Goal: Contribute content: Add original content to the website for others to see

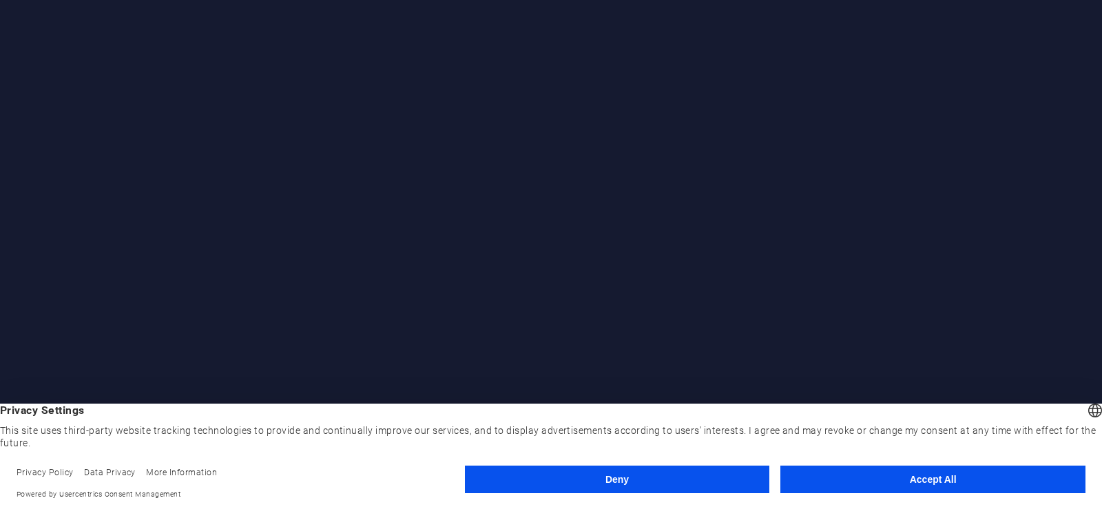
click at [878, 486] on button "Accept All" at bounding box center [933, 480] width 305 height 28
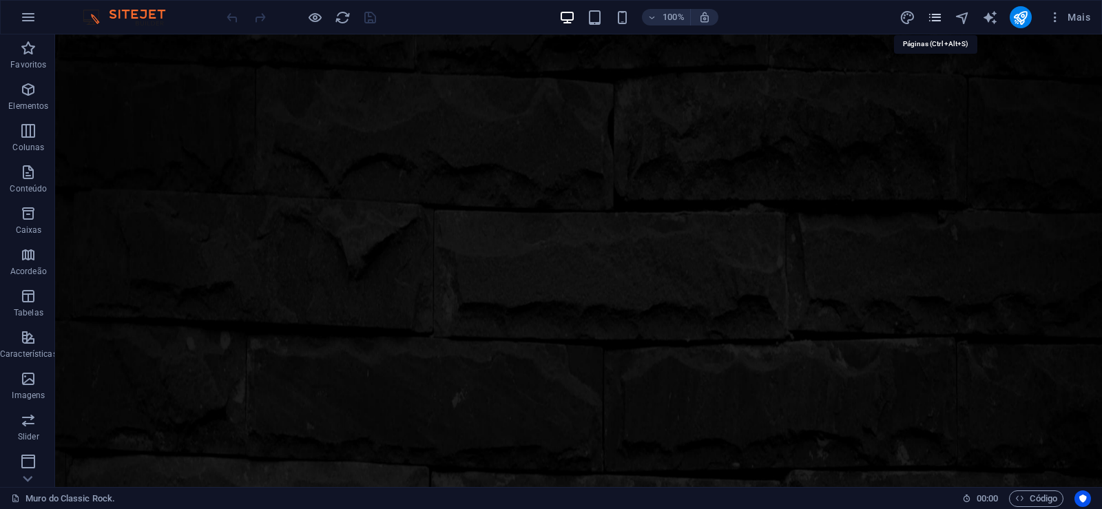
click at [936, 15] on icon "pages" at bounding box center [935, 18] width 16 height 16
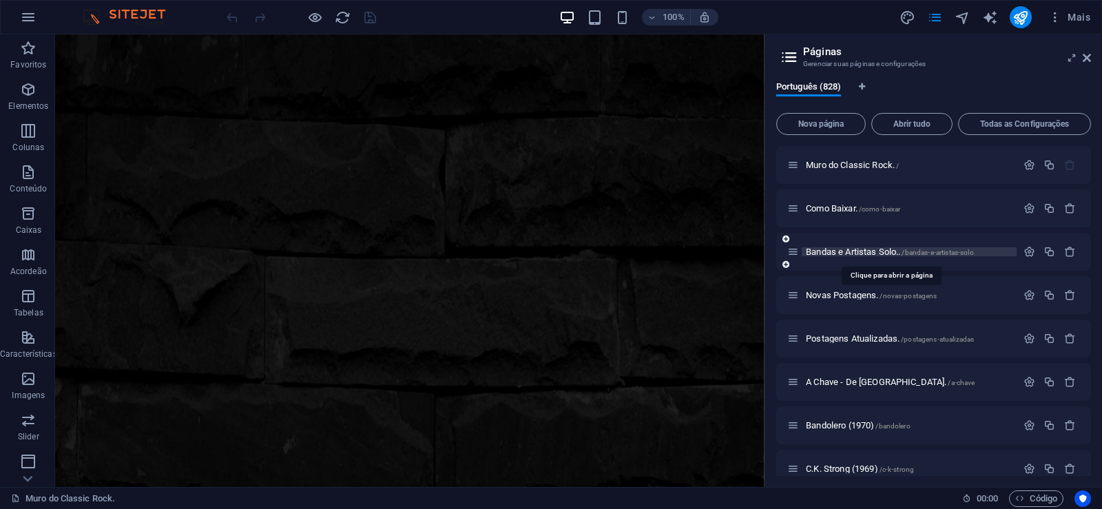
click at [837, 253] on span "Bandas e Artistas Solo.. /bandas-e-artistas-solo" at bounding box center [890, 252] width 168 height 10
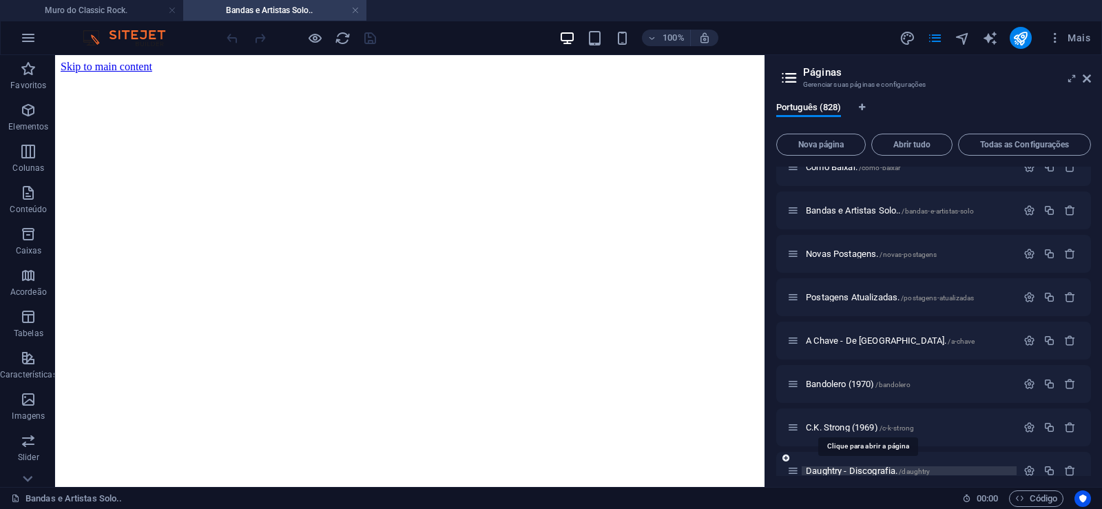
click at [827, 467] on span "Daughtry - Discografia. /daughtry" at bounding box center [868, 471] width 124 height 10
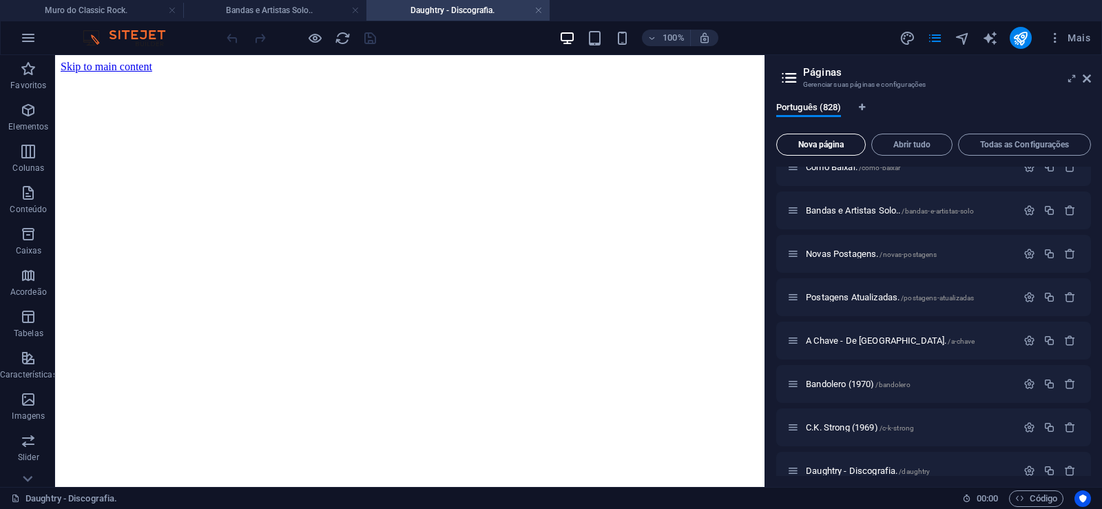
click at [810, 143] on span "Nova página" at bounding box center [821, 145] width 77 height 8
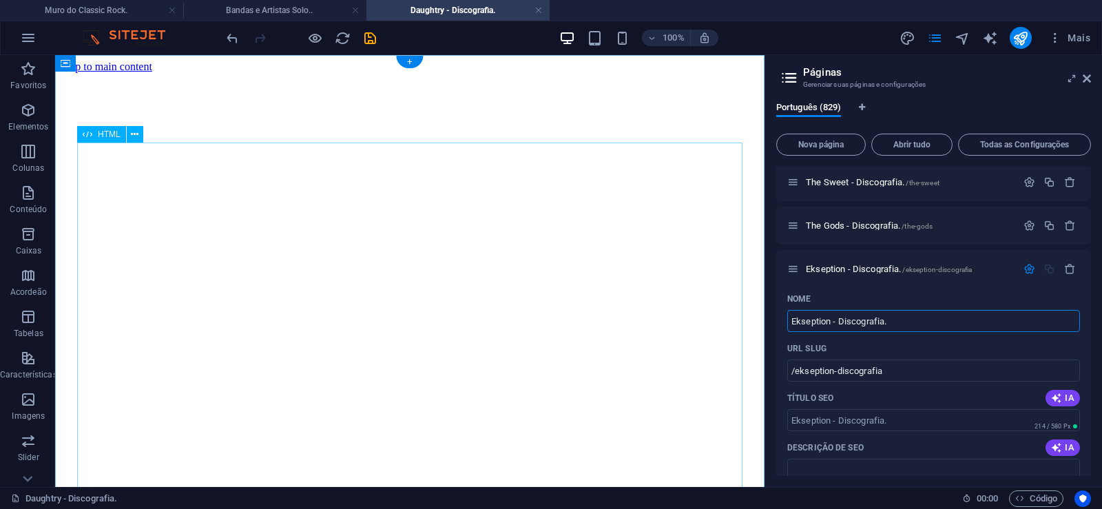
type input "Ekseption - Discografia."
type input "/ekseption-discografia"
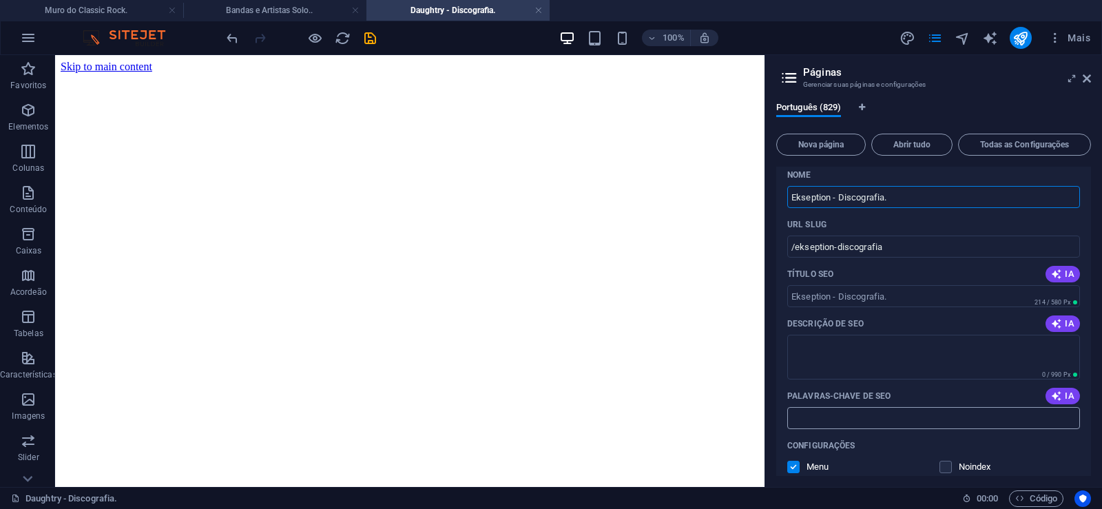
click at [827, 416] on input "Palavras-chave de SEO" at bounding box center [934, 418] width 293 height 22
paste input "Ekseption - Discografia. Download."
type input "Ekseption - Discografia. Download."
click at [840, 351] on textarea "Descrição de SEO" at bounding box center [934, 357] width 293 height 45
paste textarea "Ekseption - Discografia. Download."
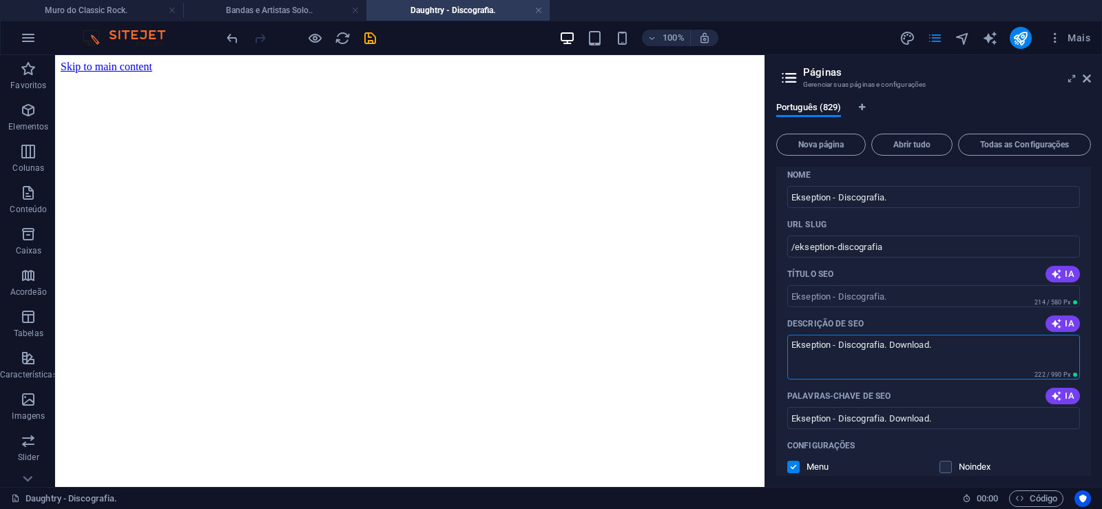
click at [849, 351] on textarea "Ekseption - Discografia. Download." at bounding box center [934, 357] width 293 height 45
click at [852, 371] on textarea "Ekseption - Discografia. Download." at bounding box center [934, 357] width 293 height 45
paste textarea "foi uma banda holandesa que ficou famosa no fim dos anos 60 e início dos anos s…"
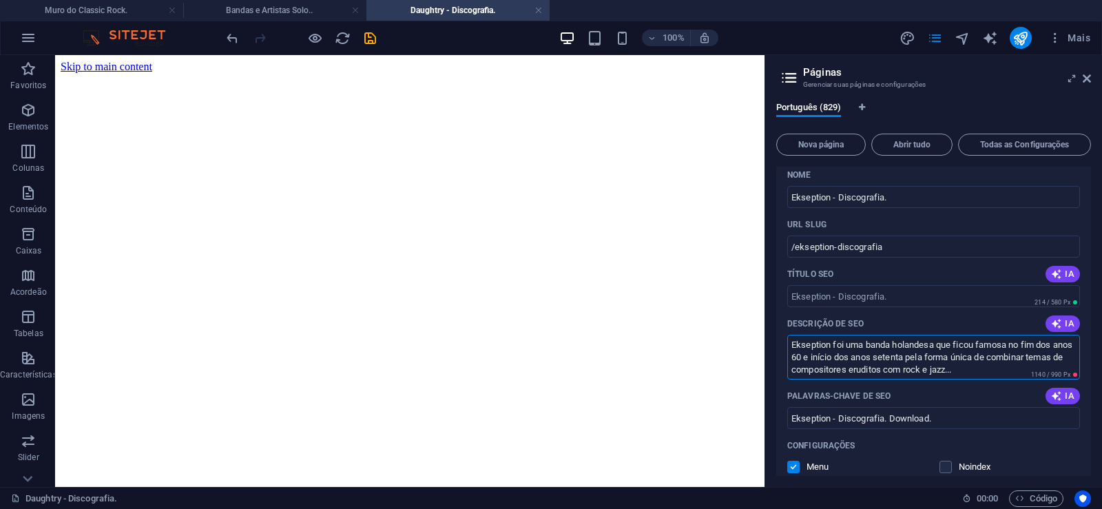
click at [926, 372] on textarea "Ekseption foi uma banda holandesa que ficou famosa no fim dos anos 60 e início …" at bounding box center [934, 357] width 293 height 45
drag, startPoint x: 816, startPoint y: 367, endPoint x: 1023, endPoint y: 373, distance: 207.5
click at [1023, 373] on textarea "Ekseption foi uma banda holandesa que ficou famosa no fim dos anos 60 e início …" at bounding box center [934, 357] width 293 height 45
type textarea "Ekseption foi uma banda holandesa que ficou famosa no fim dos anos 60 e início …"
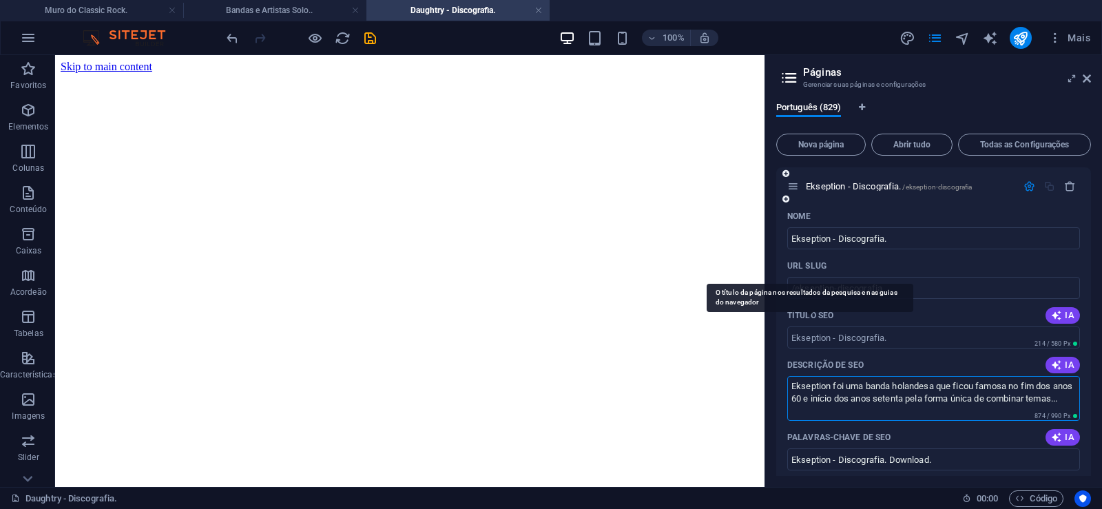
scroll to position [35921, 0]
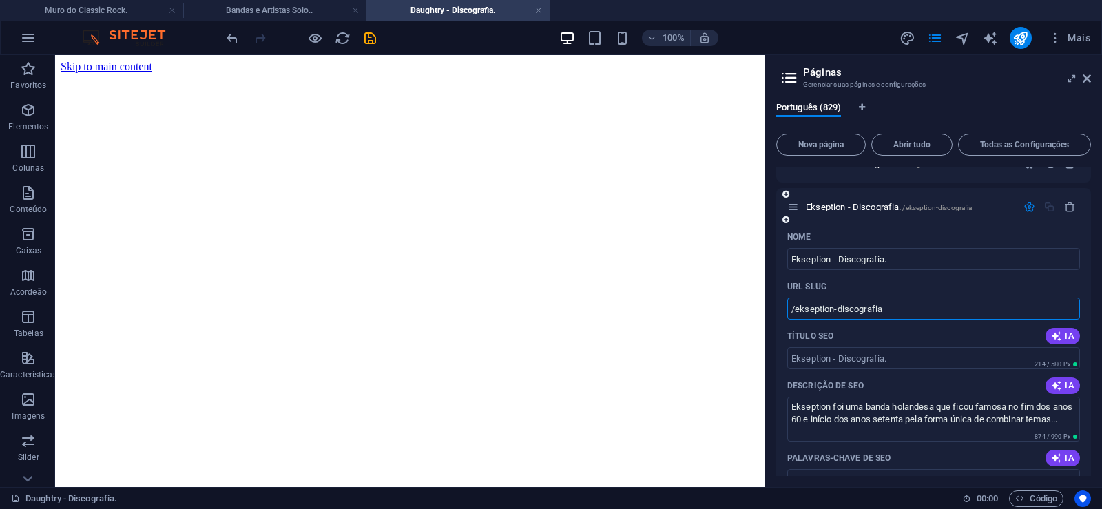
drag, startPoint x: 823, startPoint y: 310, endPoint x: 797, endPoint y: 318, distance: 27.5
click at [797, 318] on input "/ekseption-discografia" at bounding box center [934, 309] width 293 height 22
click at [842, 313] on input "/ekseption-discografia" at bounding box center [934, 309] width 293 height 22
drag, startPoint x: 836, startPoint y: 311, endPoint x: 908, endPoint y: 309, distance: 72.4
click at [908, 309] on input "/ekseption-discografia" at bounding box center [934, 309] width 293 height 22
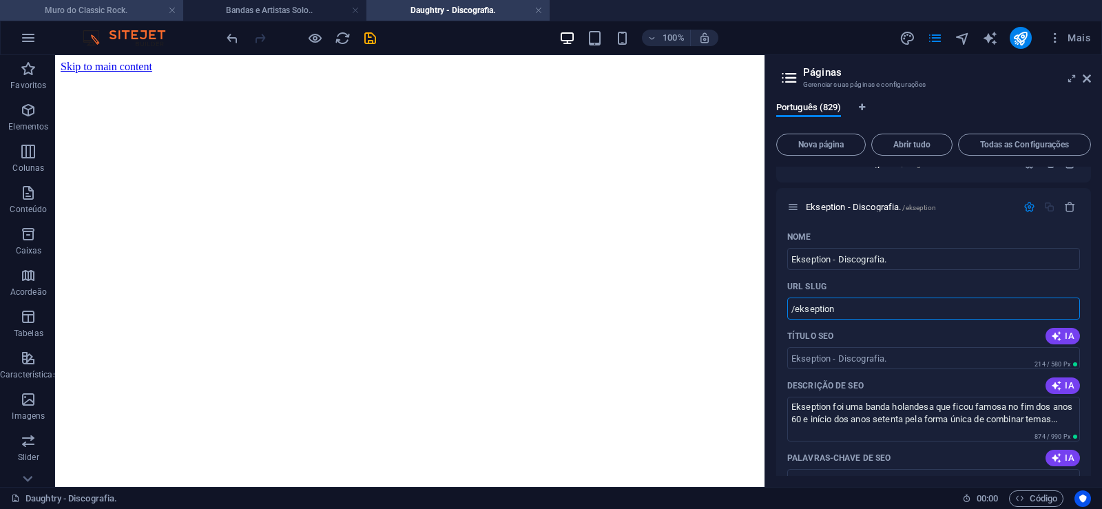
type input "/ekseption"
click at [836, 207] on span "Ekseption - Discografia. /ekseption" at bounding box center [871, 207] width 130 height 10
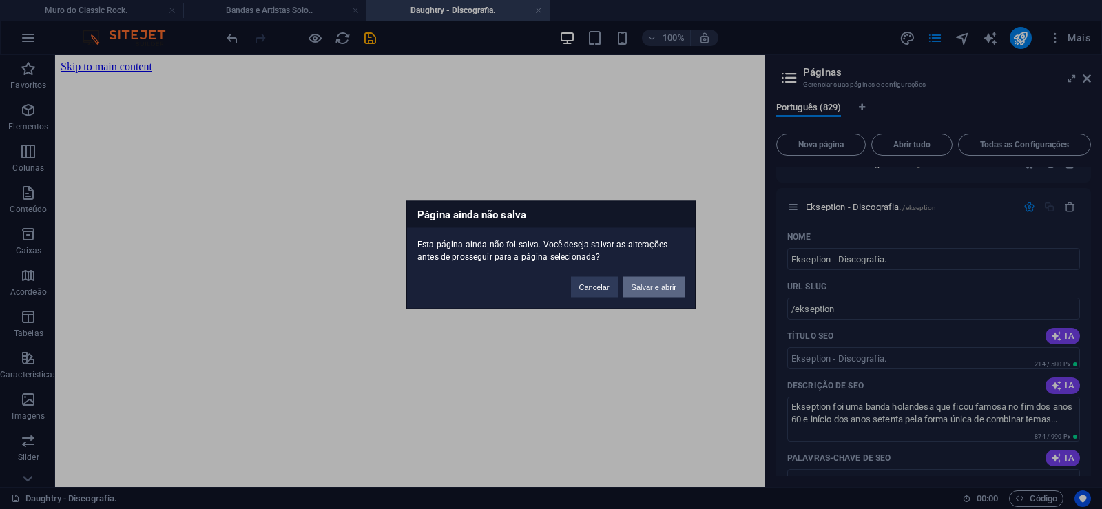
click at [652, 288] on button "Salvar e abrir" at bounding box center [654, 286] width 61 height 21
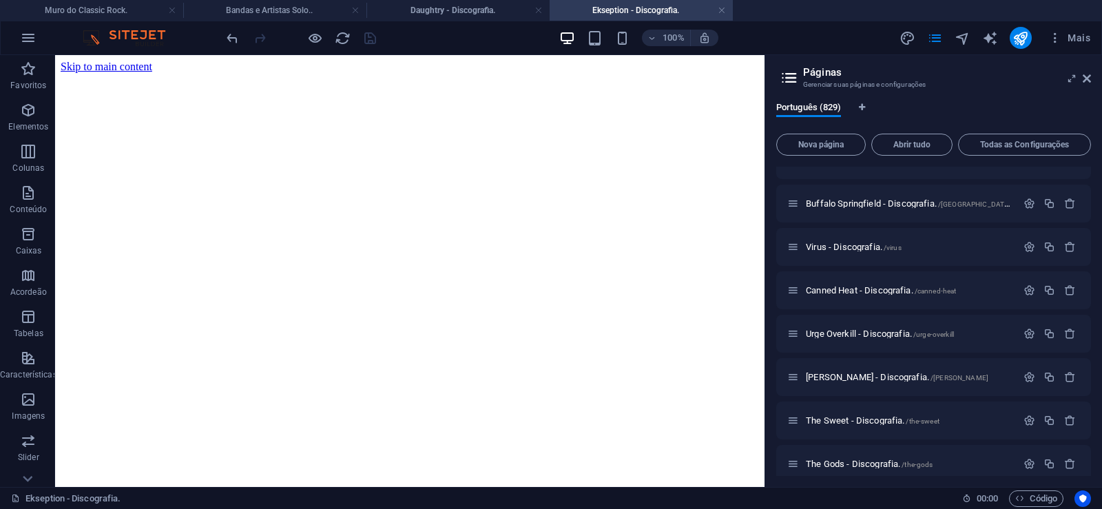
scroll to position [0, 0]
click at [1090, 78] on icon at bounding box center [1087, 78] width 8 height 11
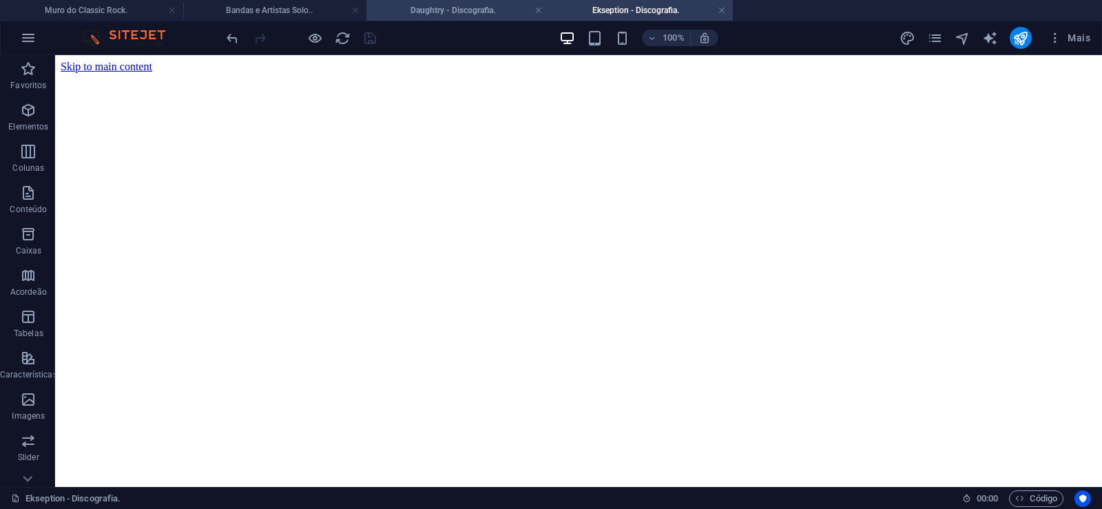
click at [451, 11] on h4 "Daughtry - Discografia." at bounding box center [458, 10] width 183 height 15
click figure
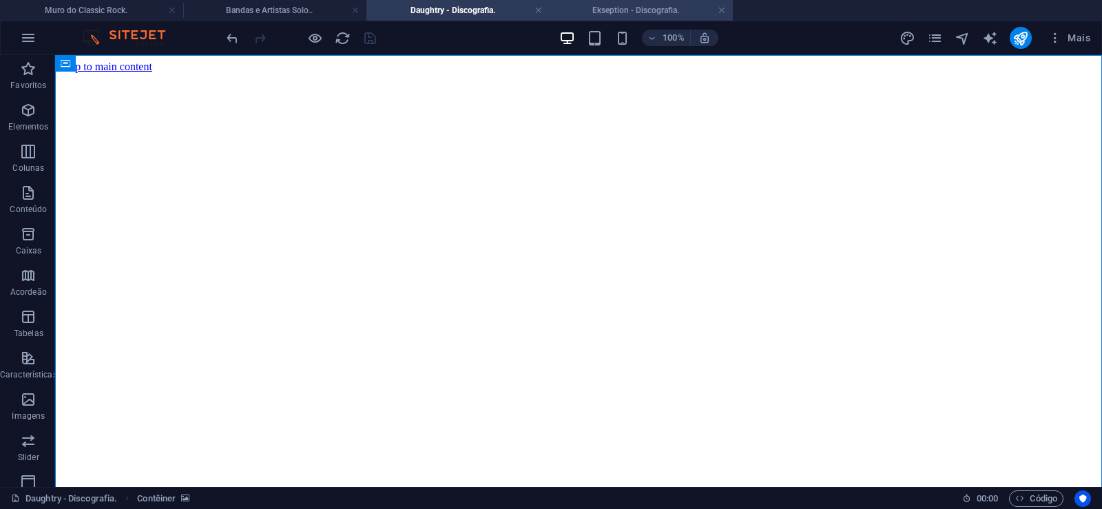
click at [597, 8] on h4 "Ekseption - Discografia." at bounding box center [641, 10] width 183 height 15
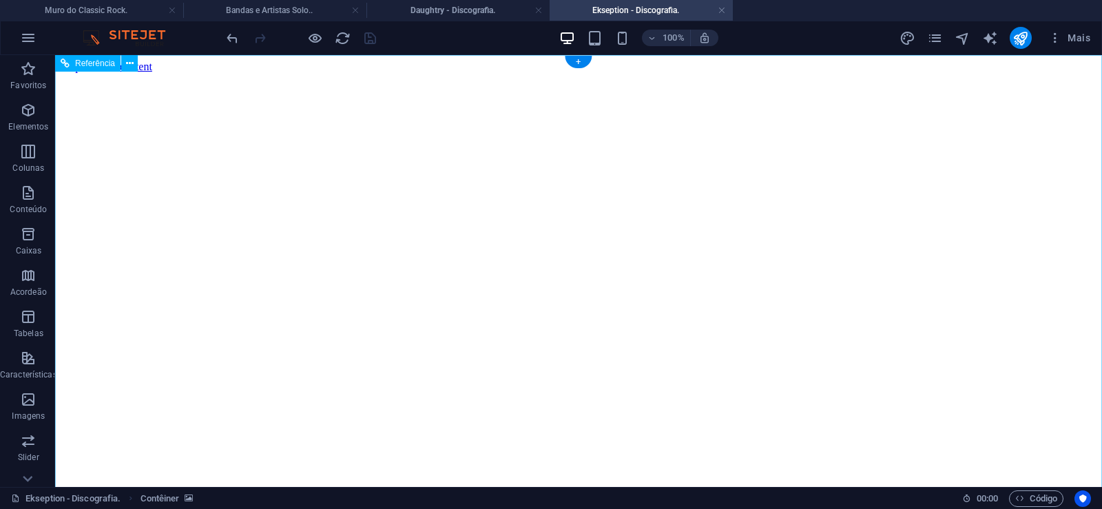
click at [107, 73] on figure at bounding box center [579, 73] width 1036 height 0
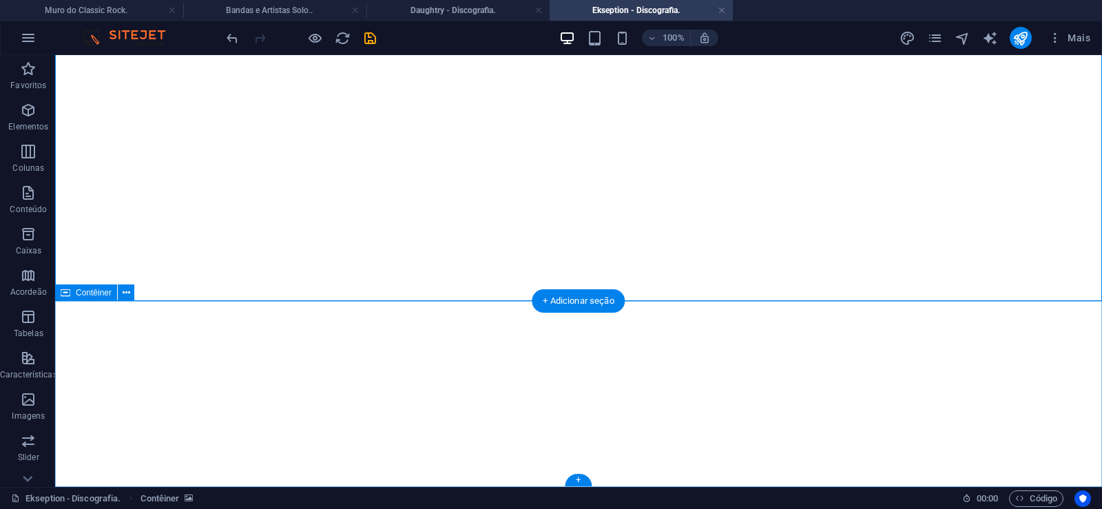
click div "Solte o conteúdo aqui ou Adicionar elementos Colar área de transferência"
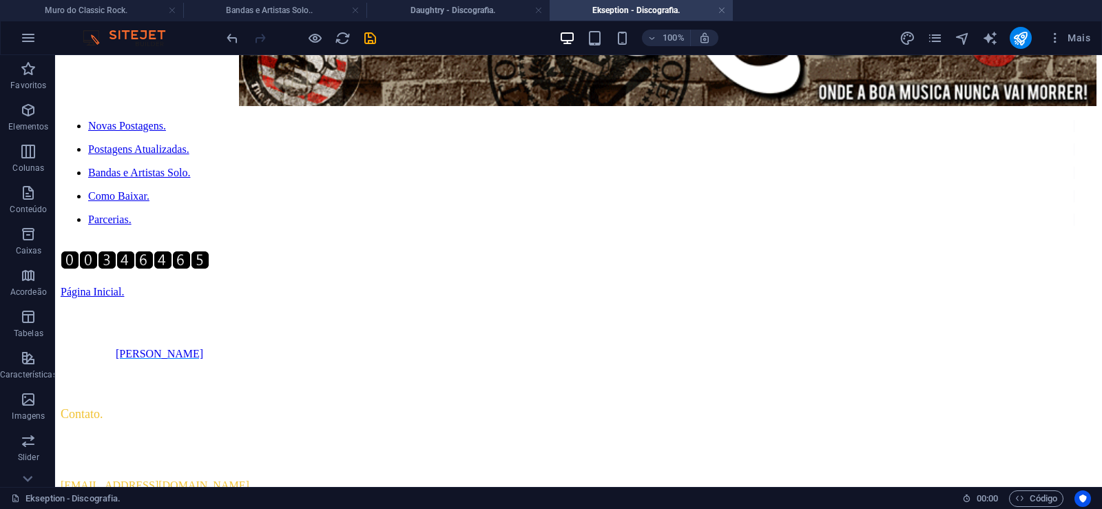
scroll to position [0, 0]
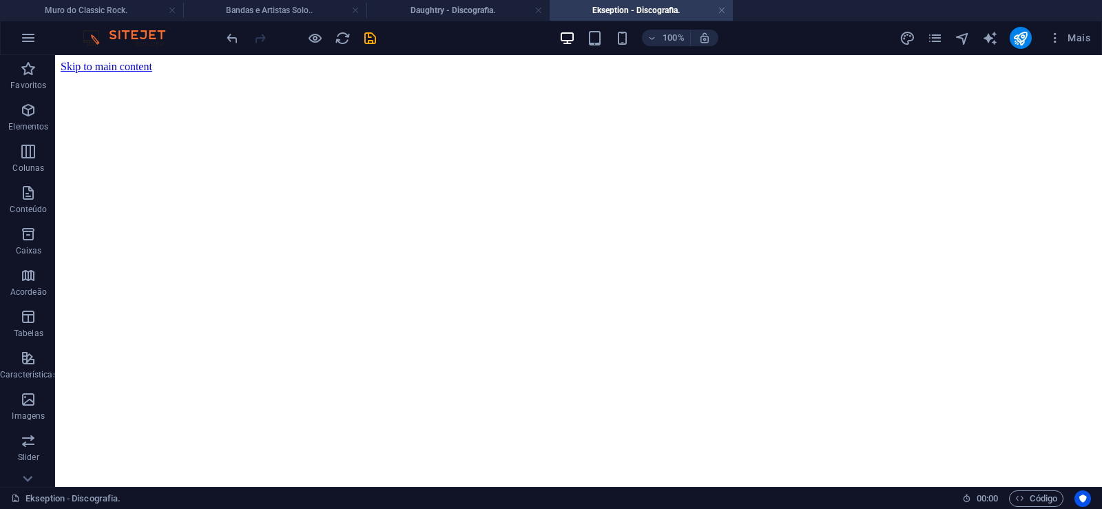
drag, startPoint x: 1040, startPoint y: 415, endPoint x: 1084, endPoint y: 39, distance: 379.4
click figure
click div "Daughtry - Discografia."
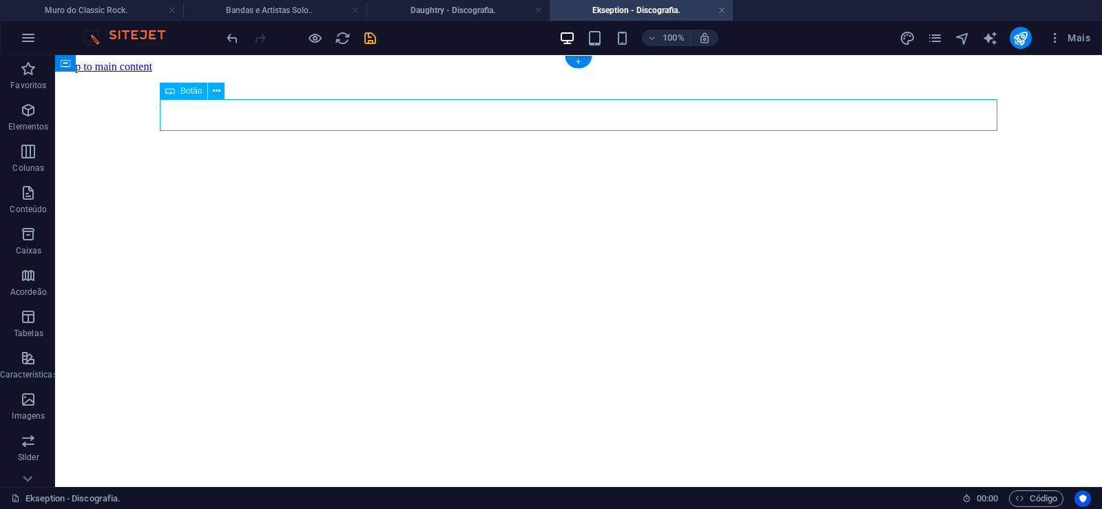
click div "Daughtry - Discografia."
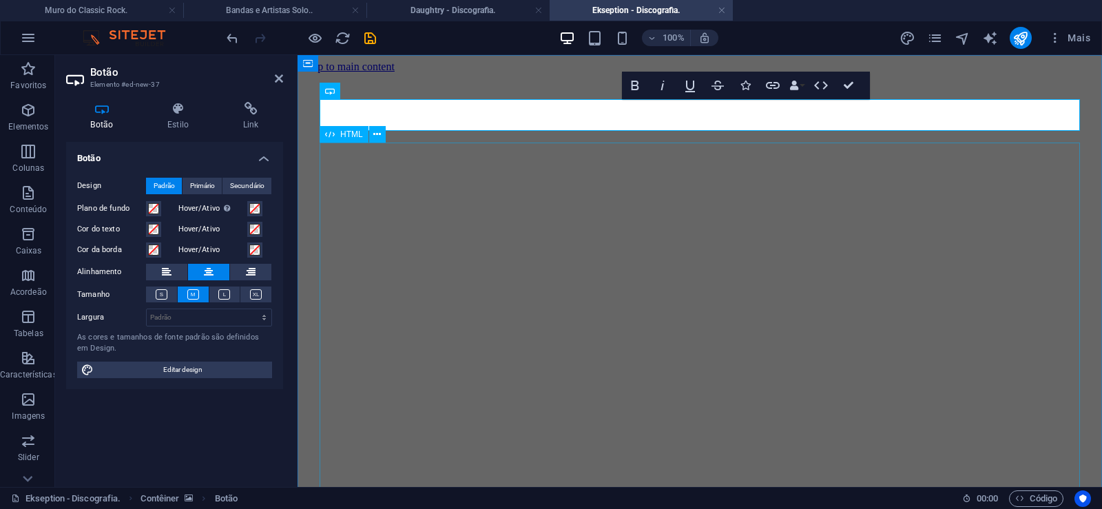
scroll to position [0, 10]
click div "Daughtry é uma banda norte-americana de rock liderada pelo ex-participante do p…"
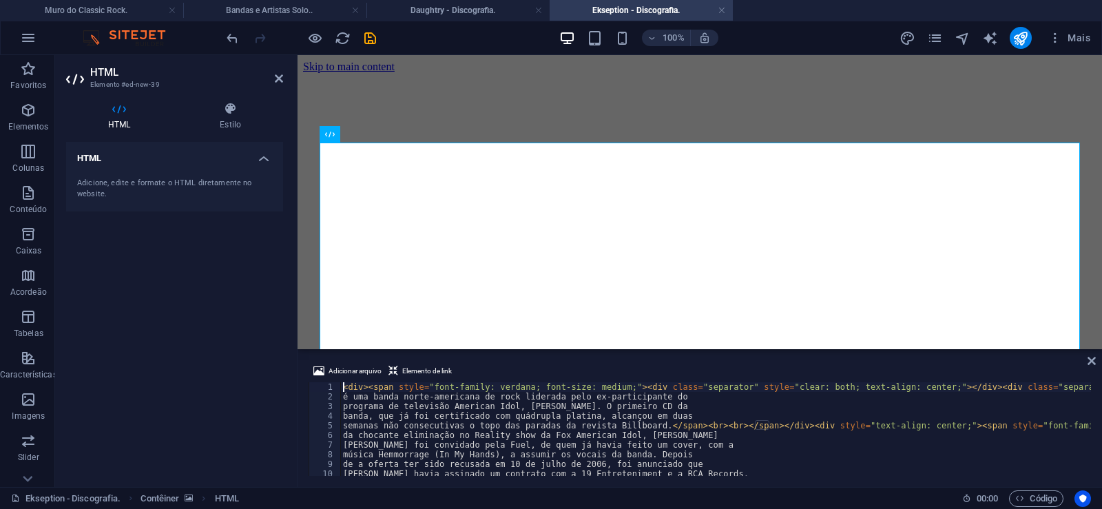
type textarea "música Hemmorrage (In My Hands), a assumir os vocais da banda. Depois"
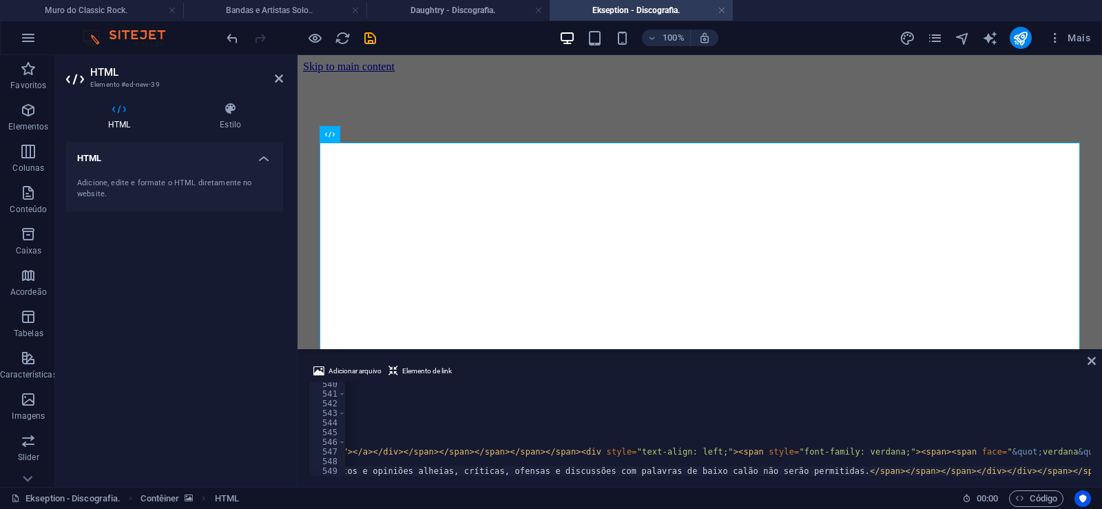
scroll to position [0, 156]
type textarea "<div style="text-align: center;">"
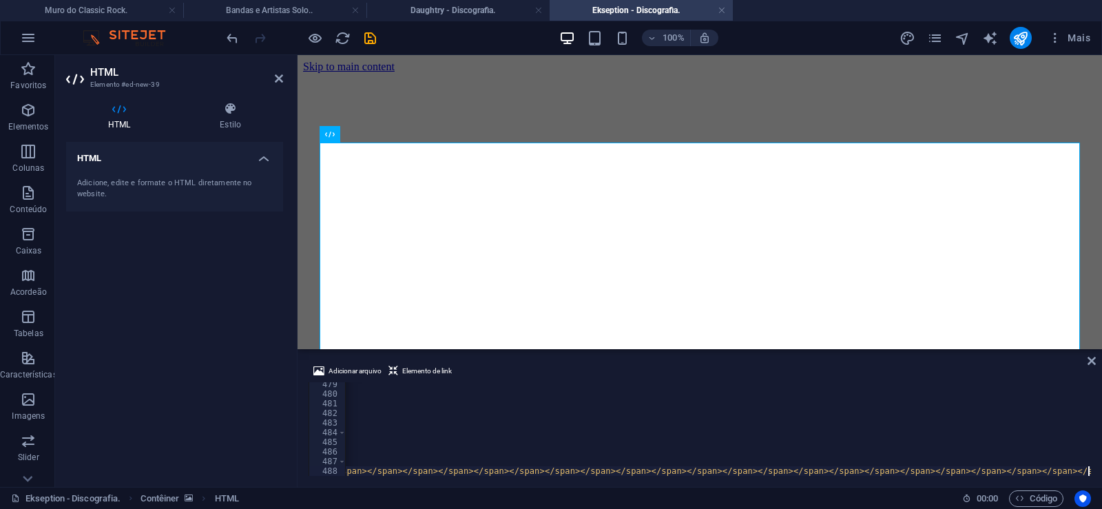
scroll to position [0, 37814]
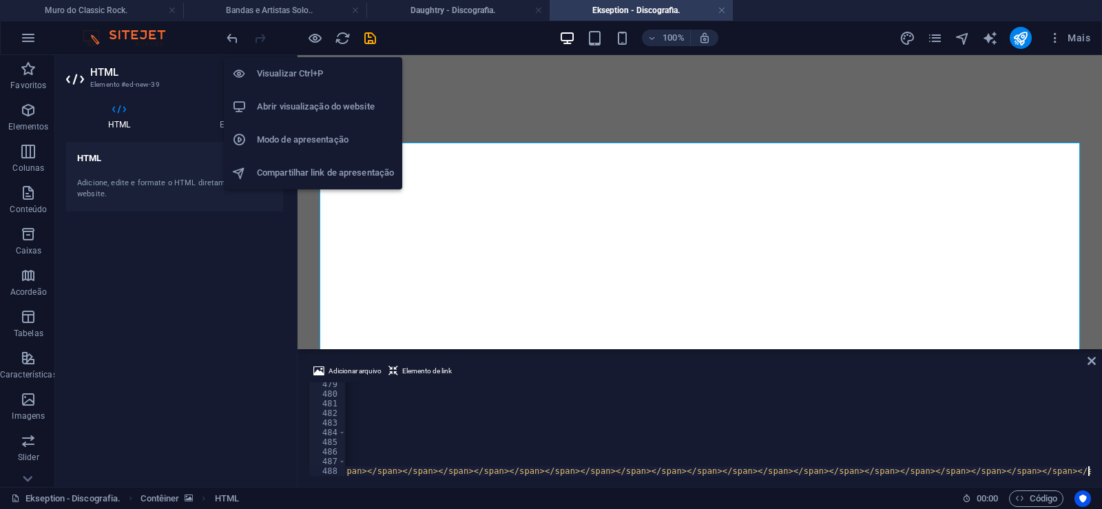
click at [311, 37] on icon "button" at bounding box center [315, 38] width 16 height 16
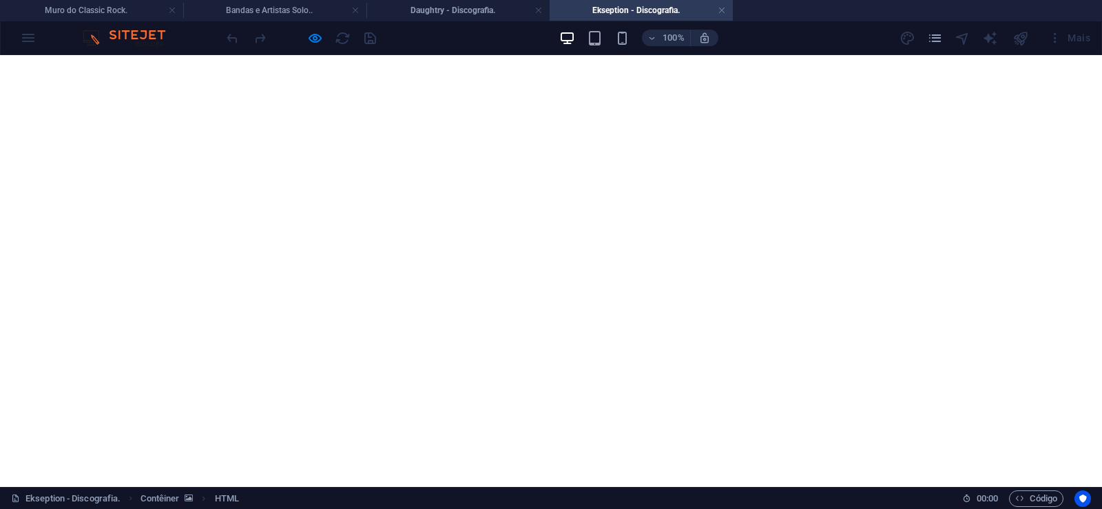
scroll to position [13530, 0]
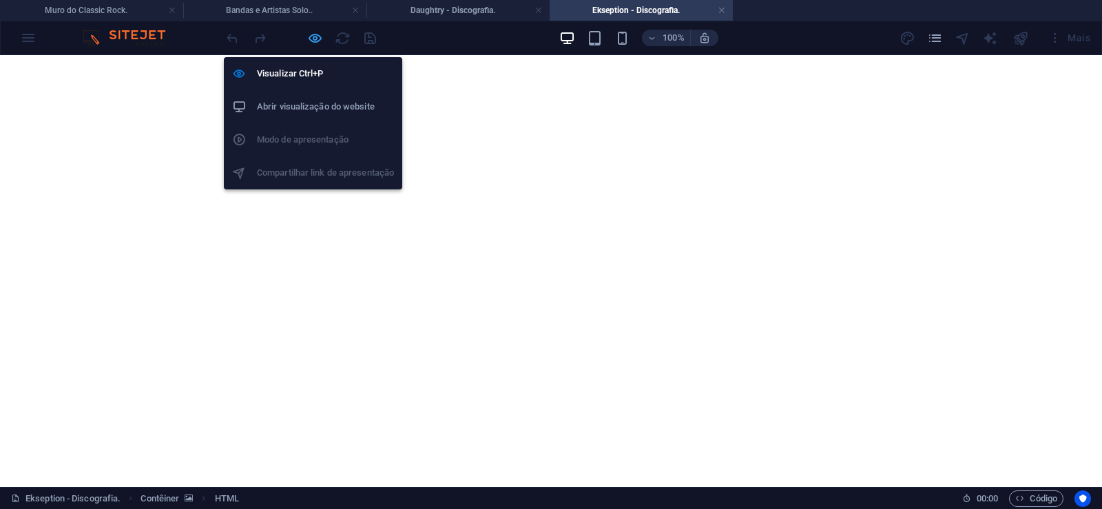
click at [320, 39] on icon "button" at bounding box center [315, 38] width 16 height 16
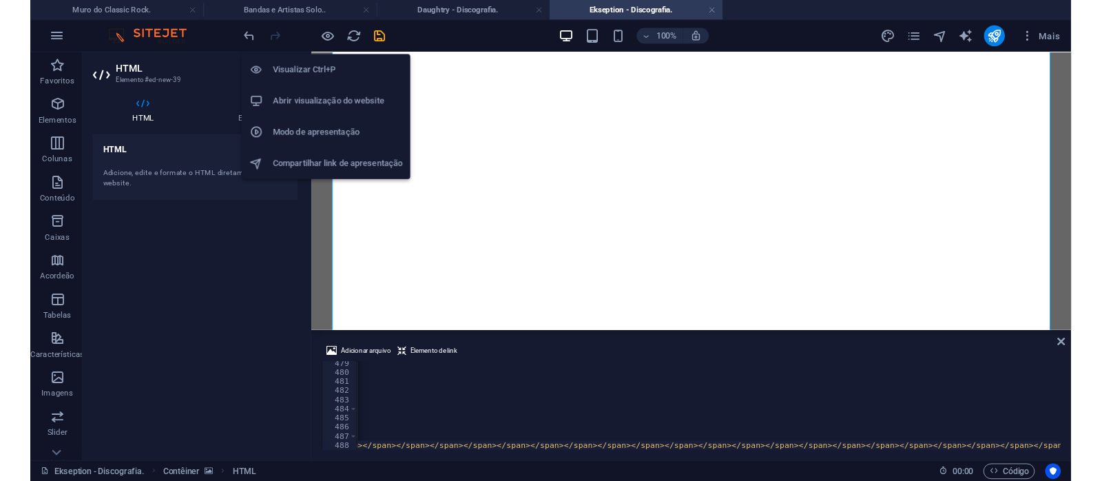
scroll to position [0, 37759]
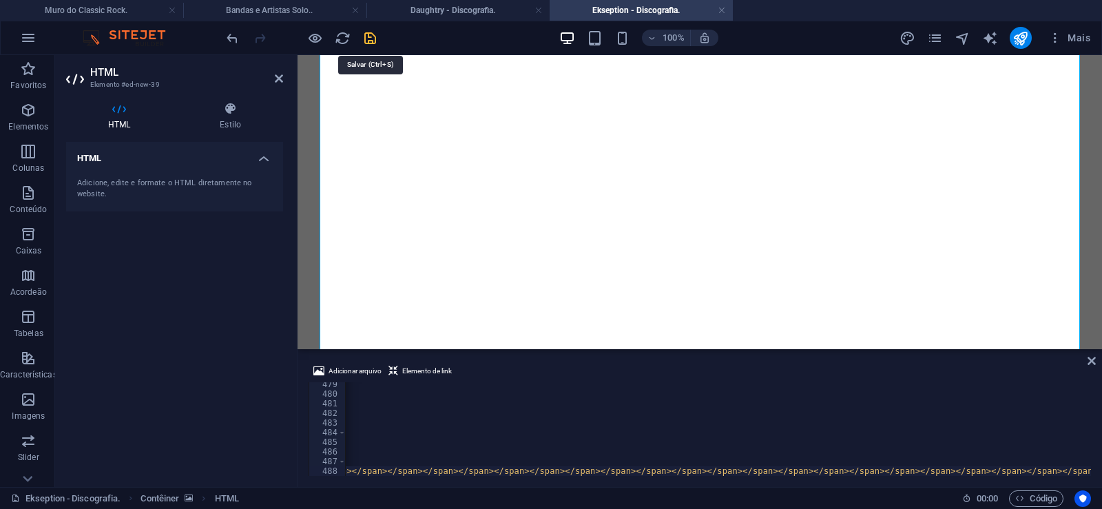
click at [367, 35] on icon "save" at bounding box center [370, 38] width 16 height 16
click at [725, 12] on link at bounding box center [722, 10] width 8 height 13
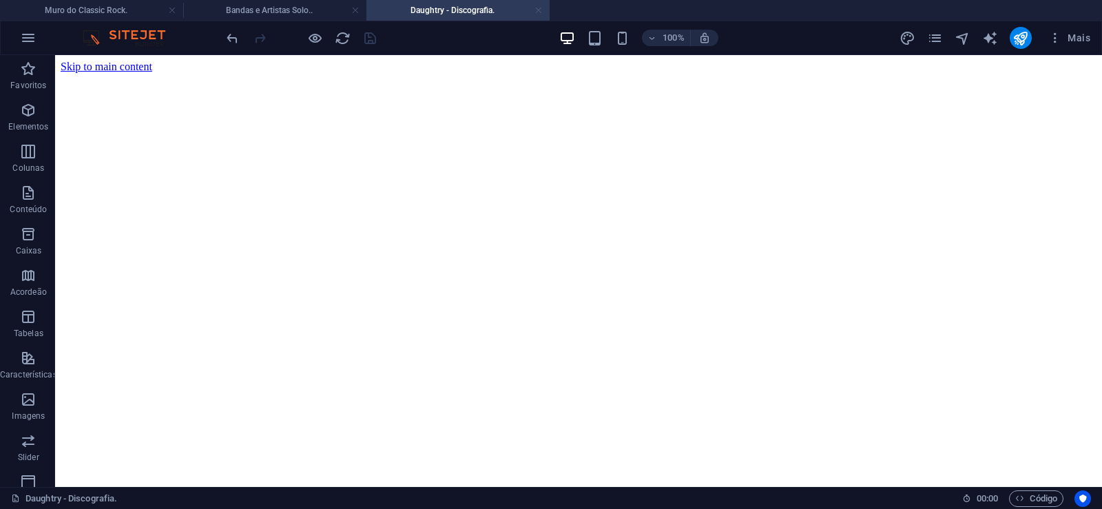
click at [540, 12] on link at bounding box center [539, 10] width 8 height 13
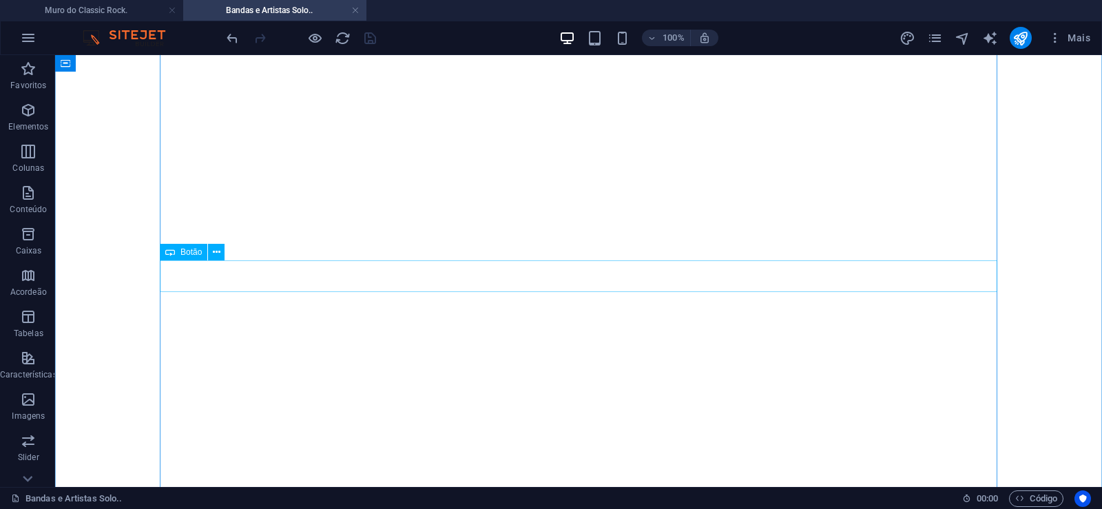
scroll to position [9392, 0]
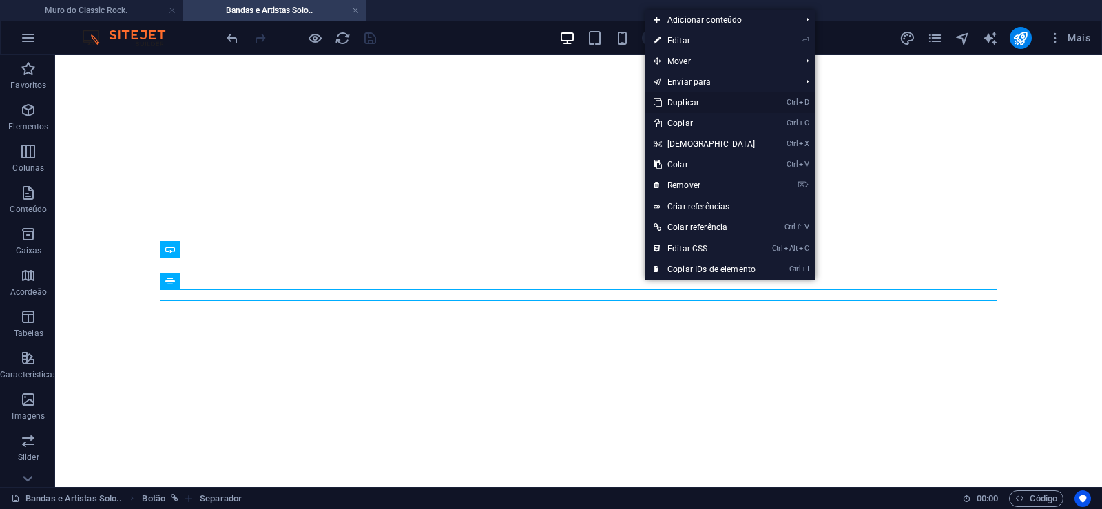
click at [692, 103] on link "Ctrl D Duplicar" at bounding box center [705, 102] width 119 height 21
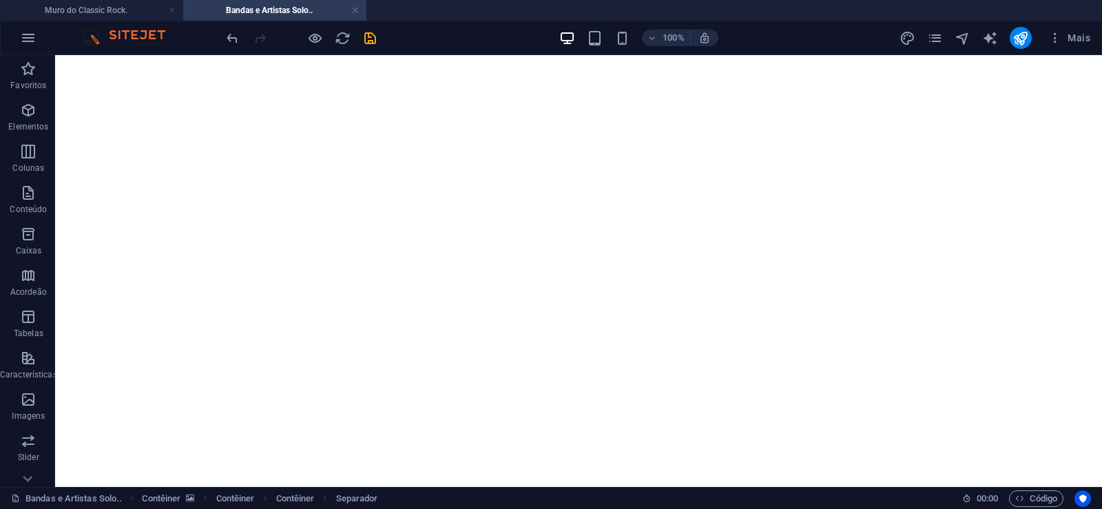
drag, startPoint x: 655, startPoint y: 325, endPoint x: 655, endPoint y: 302, distance: 22.7
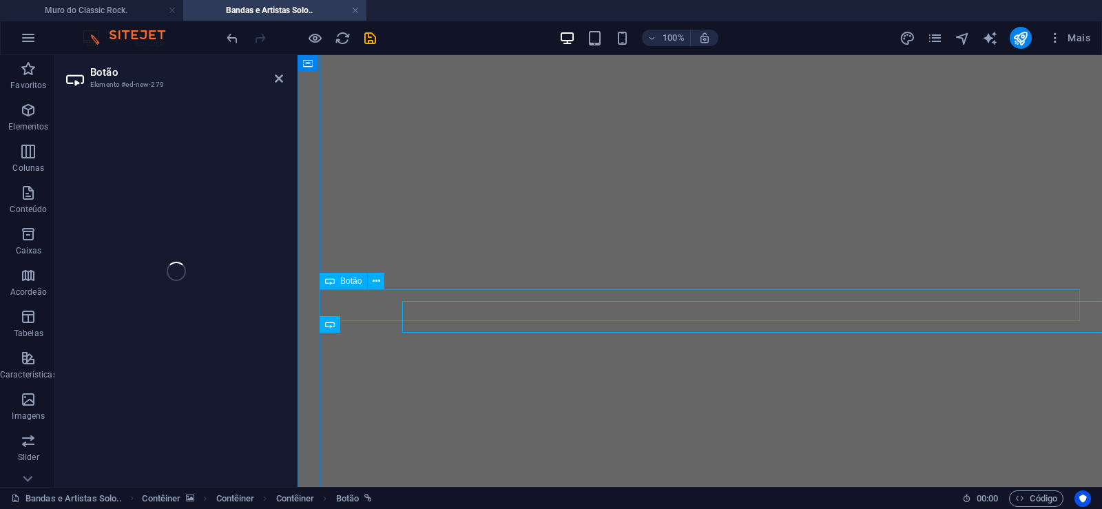
select select "px"
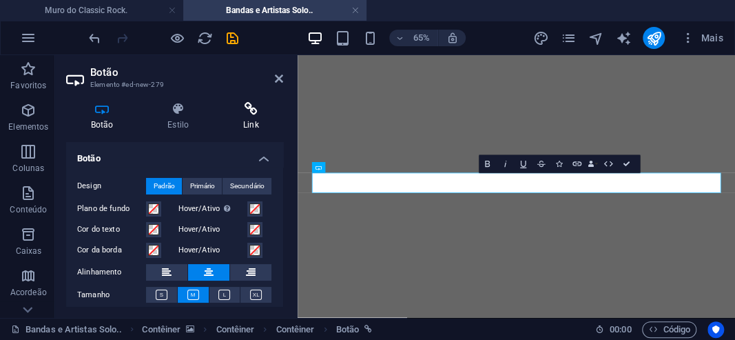
click at [251, 116] on h4 "Link" at bounding box center [250, 116] width 65 height 29
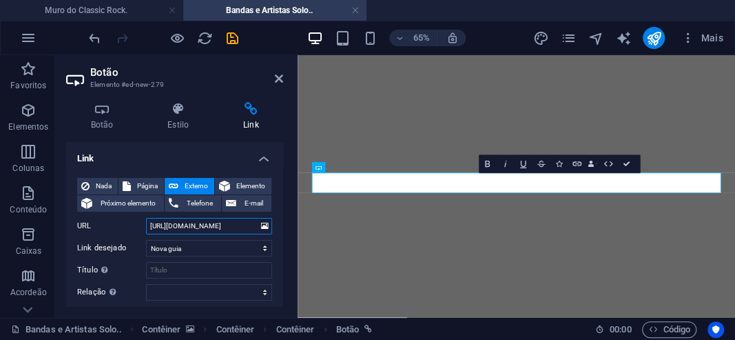
drag, startPoint x: 202, startPoint y: 225, endPoint x: 210, endPoint y: 225, distance: 8.3
click at [210, 225] on input "[URL][DOMAIN_NAME]" at bounding box center [209, 226] width 126 height 17
drag, startPoint x: 203, startPoint y: 225, endPoint x: 225, endPoint y: 226, distance: 21.4
click at [225, 226] on input "[URL][DOMAIN_NAME]" at bounding box center [209, 226] width 126 height 17
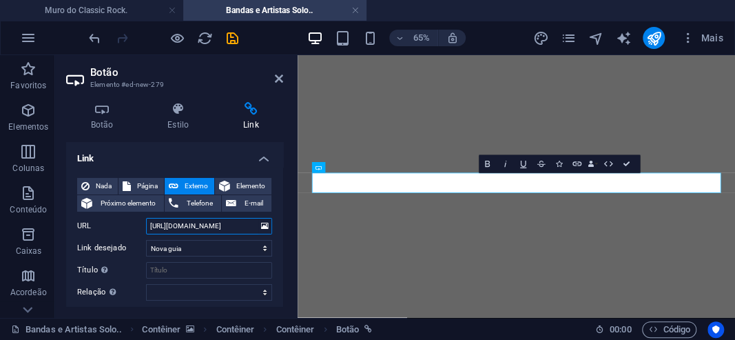
paste input "kseption"
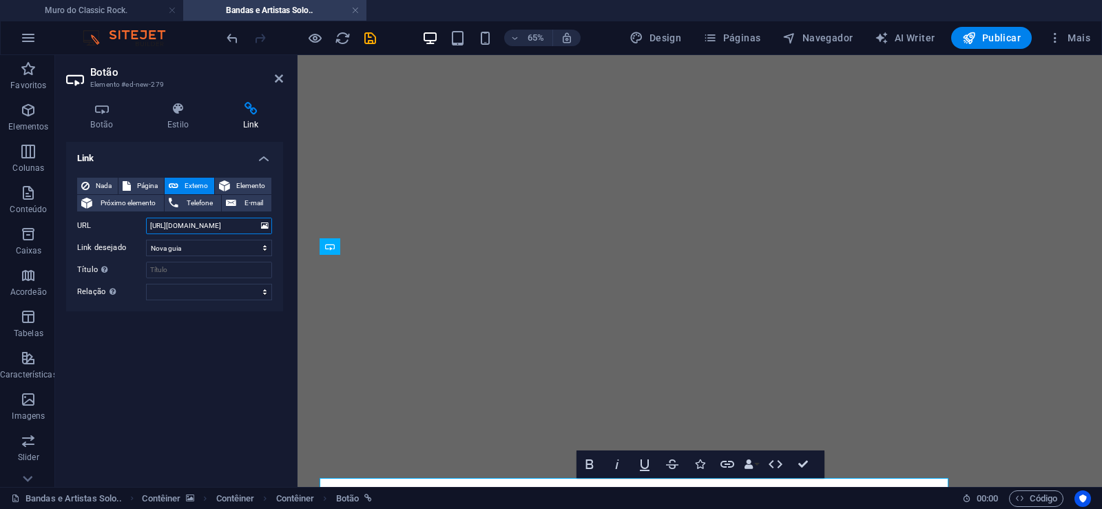
scroll to position [9470, 0]
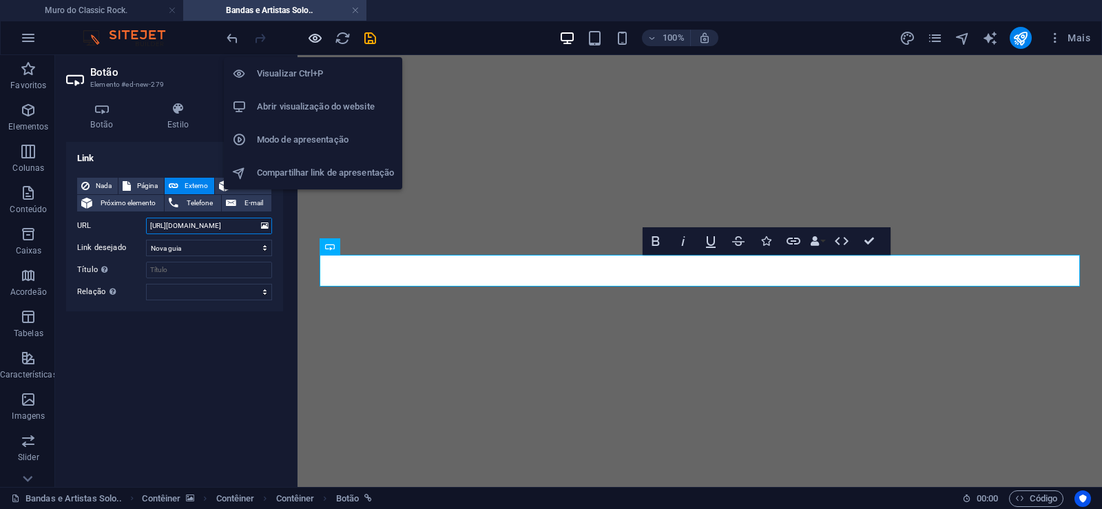
type input "[URL][DOMAIN_NAME]"
click at [314, 37] on icon "button" at bounding box center [315, 38] width 16 height 16
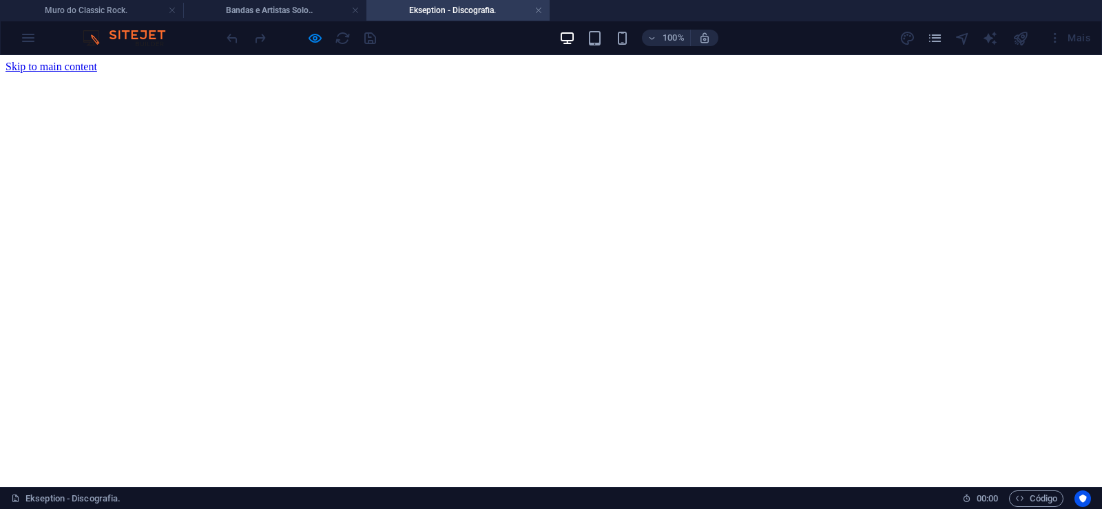
scroll to position [0, 0]
click at [539, 9] on link at bounding box center [539, 10] width 8 height 13
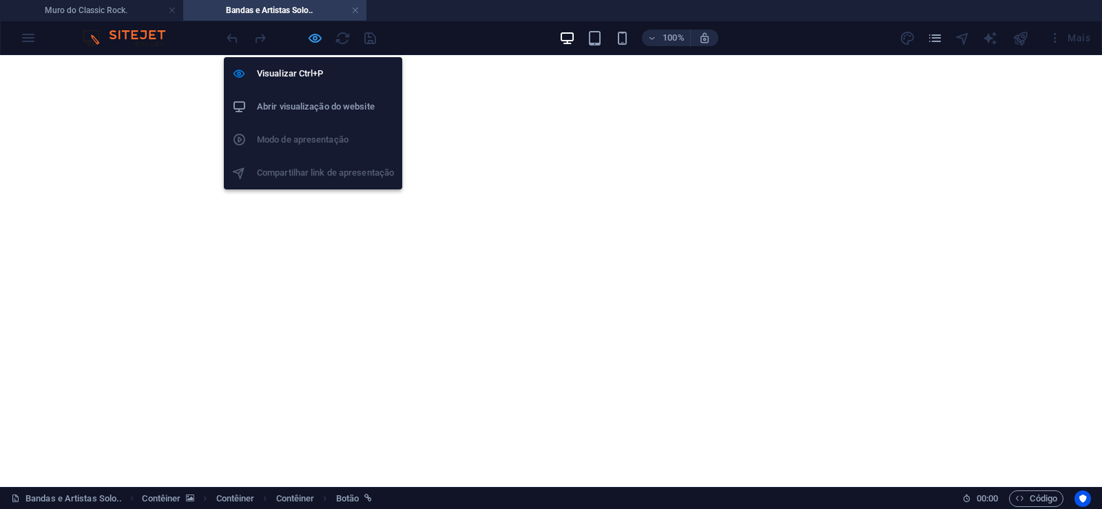
click at [317, 38] on icon "button" at bounding box center [315, 38] width 16 height 16
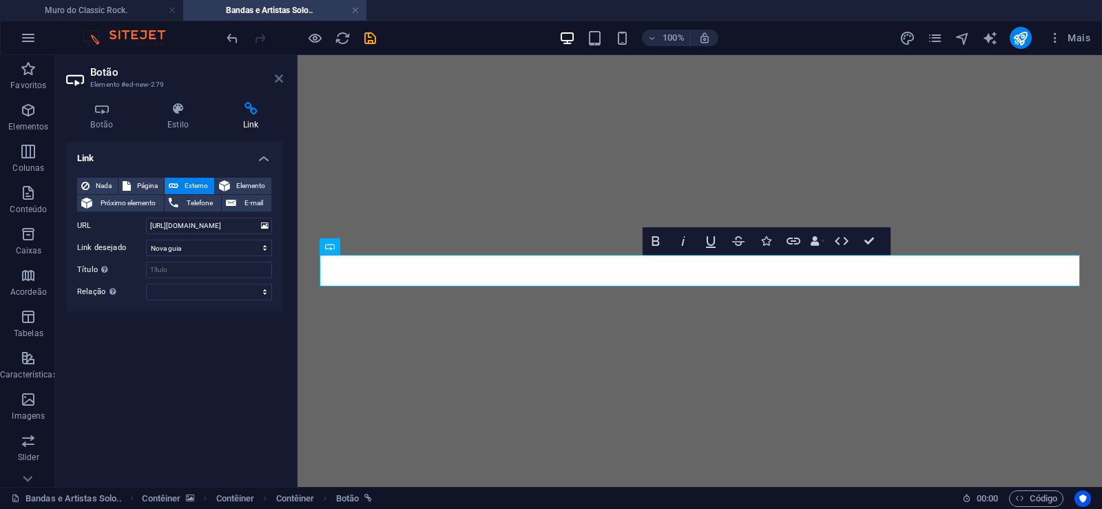
click at [280, 78] on icon at bounding box center [279, 78] width 8 height 11
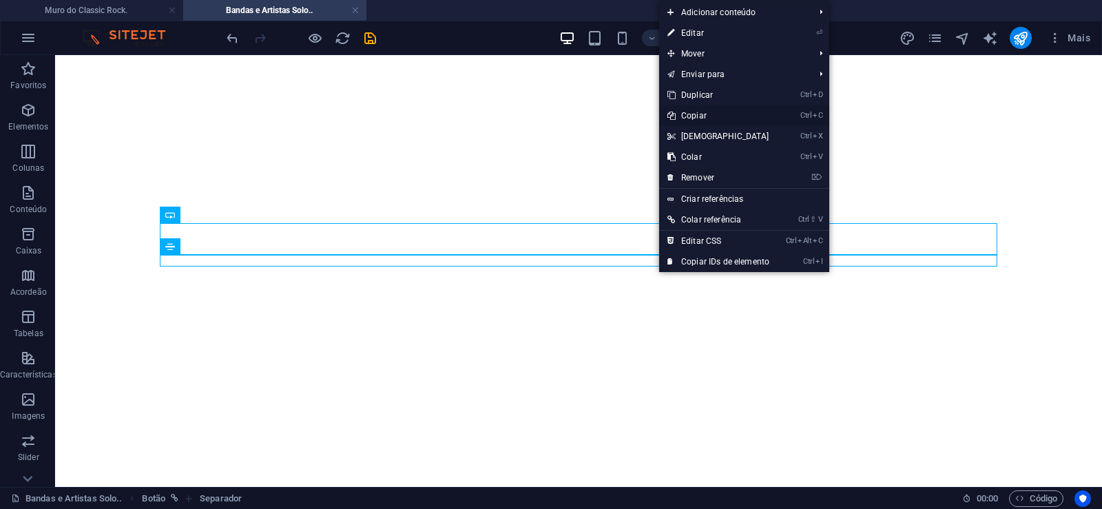
click at [692, 116] on link "Ctrl C Copiar" at bounding box center [718, 115] width 119 height 21
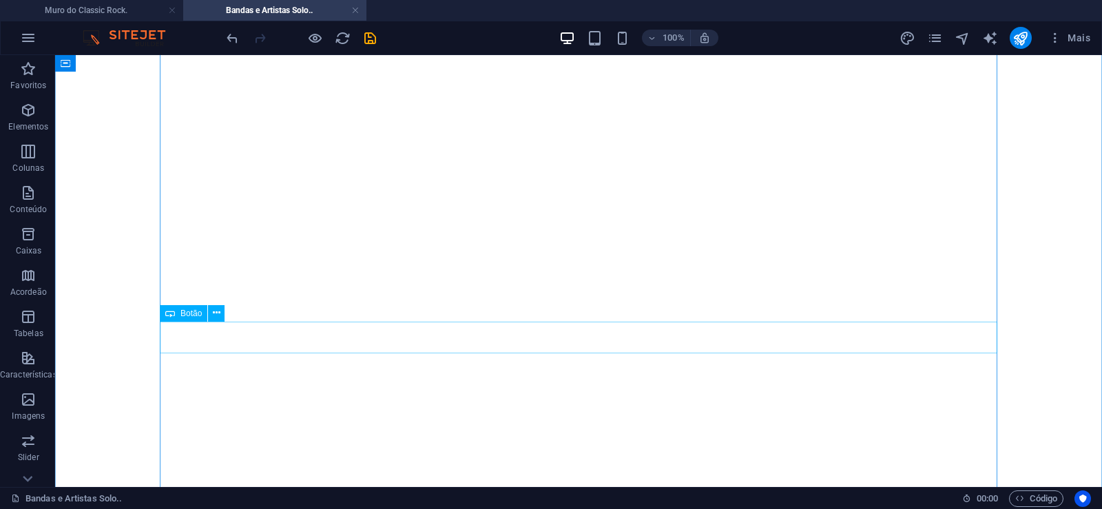
scroll to position [1124, 0]
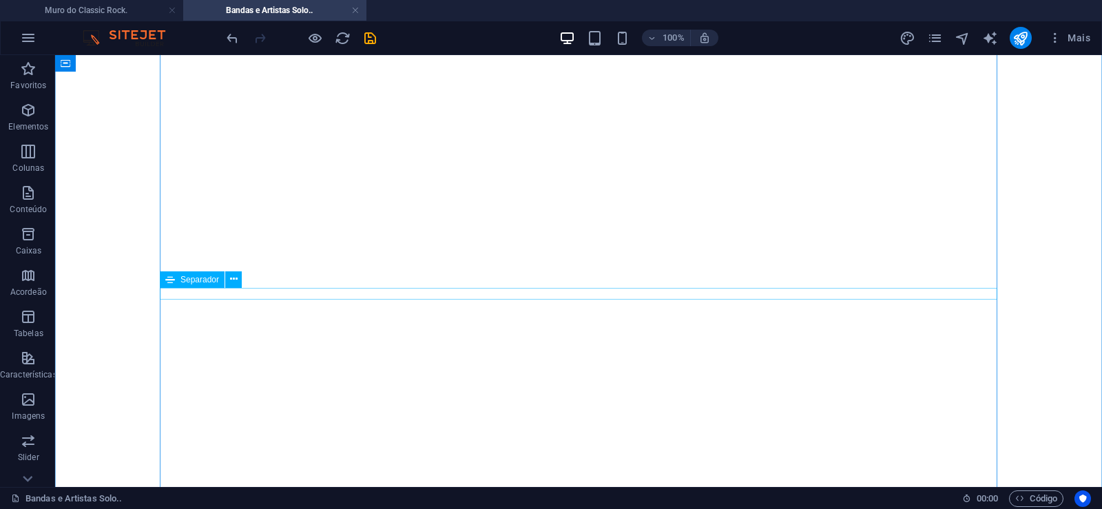
scroll to position [422, 0]
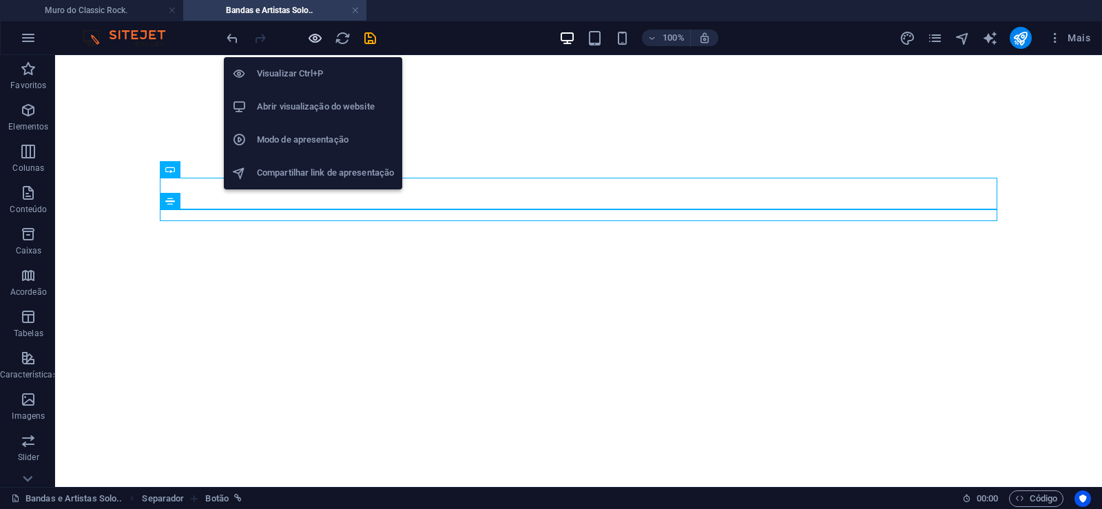
click at [314, 38] on icon "button" at bounding box center [315, 38] width 16 height 16
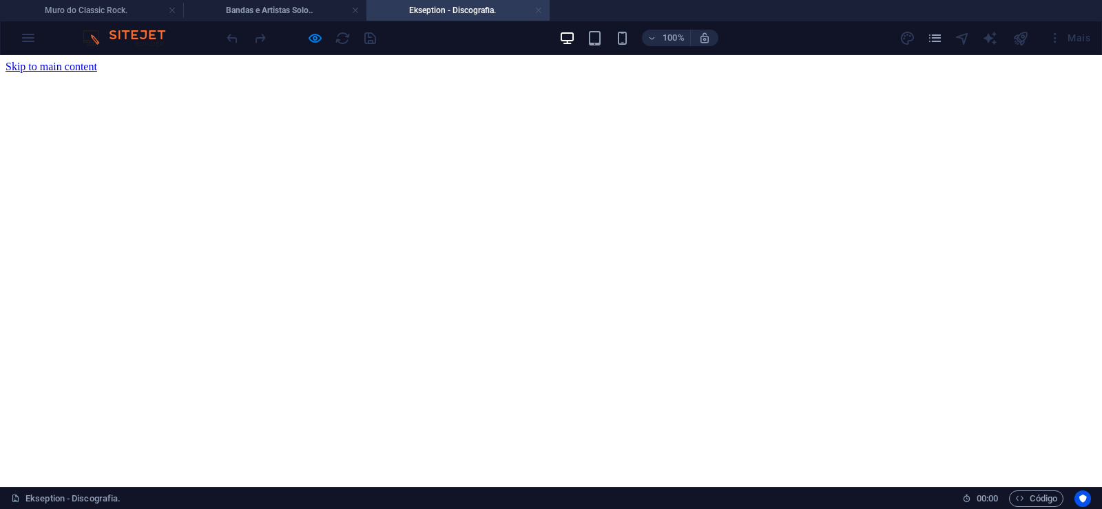
scroll to position [0, 0]
click at [540, 13] on link at bounding box center [539, 10] width 8 height 13
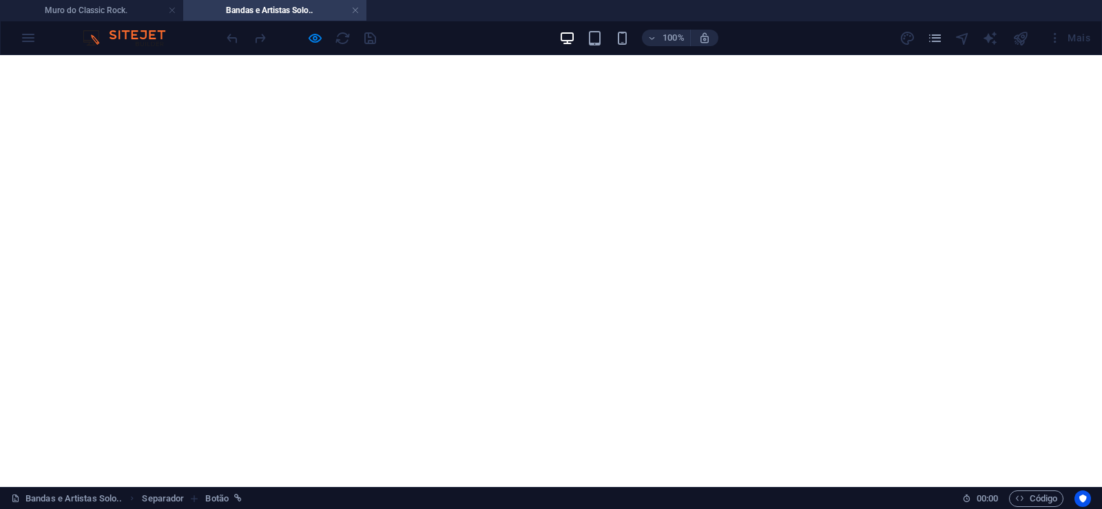
drag, startPoint x: 535, startPoint y: 243, endPoint x: 508, endPoint y: 143, distance: 103.0
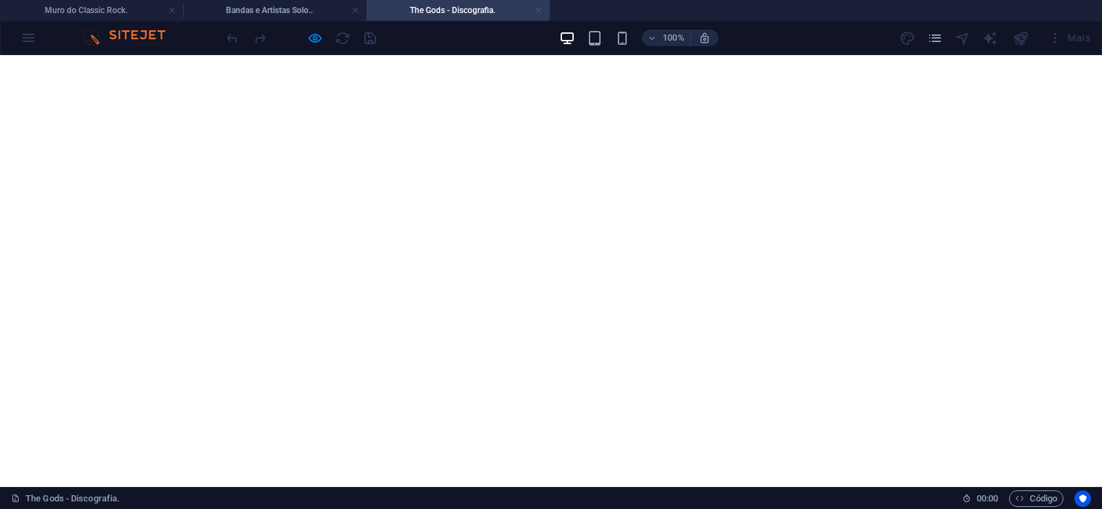
click at [537, 10] on link at bounding box center [539, 10] width 8 height 13
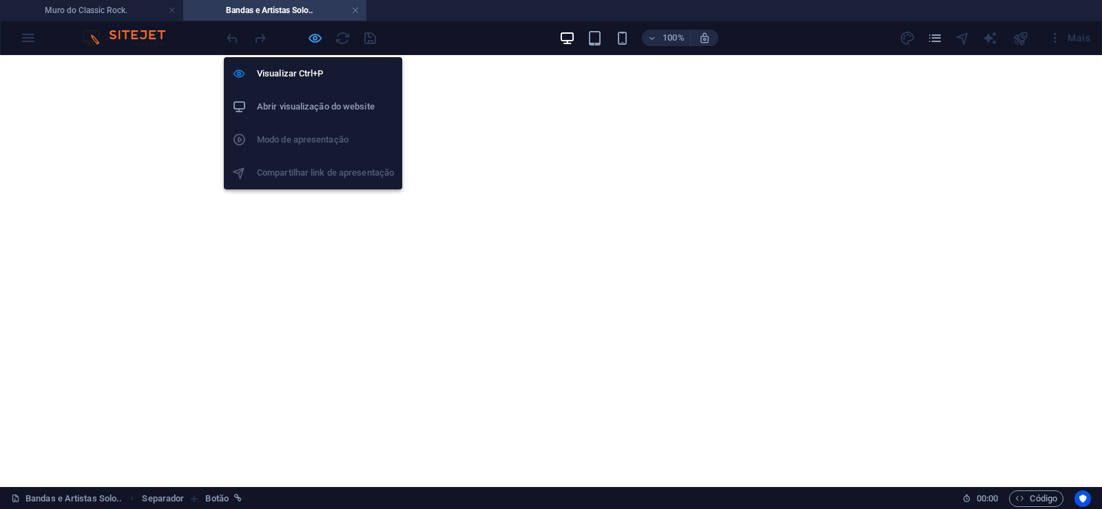
click at [316, 32] on icon "button" at bounding box center [315, 38] width 16 height 16
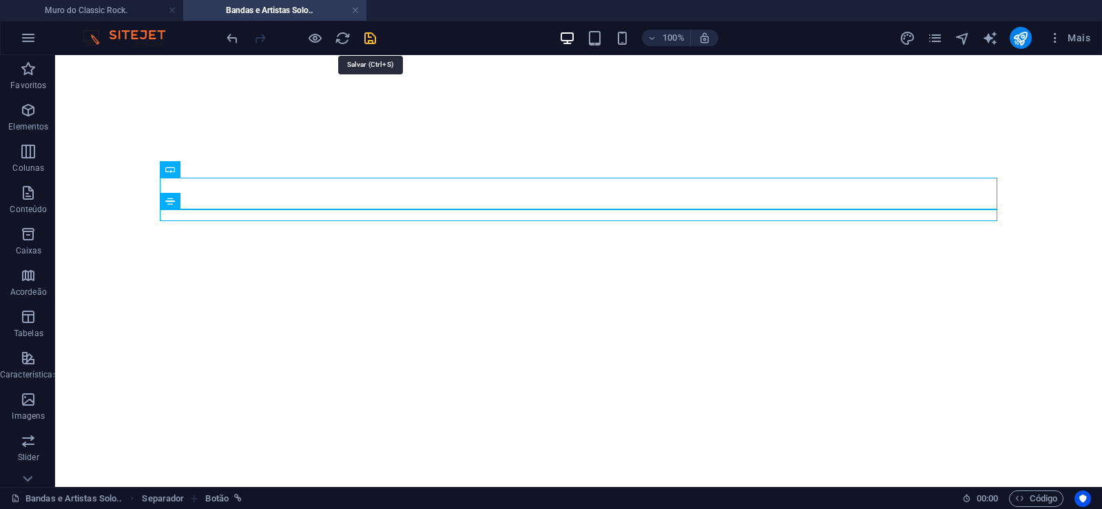
drag, startPoint x: 366, startPoint y: 40, endPoint x: 362, endPoint y: 23, distance: 16.9
click at [366, 40] on icon "save" at bounding box center [370, 38] width 16 height 16
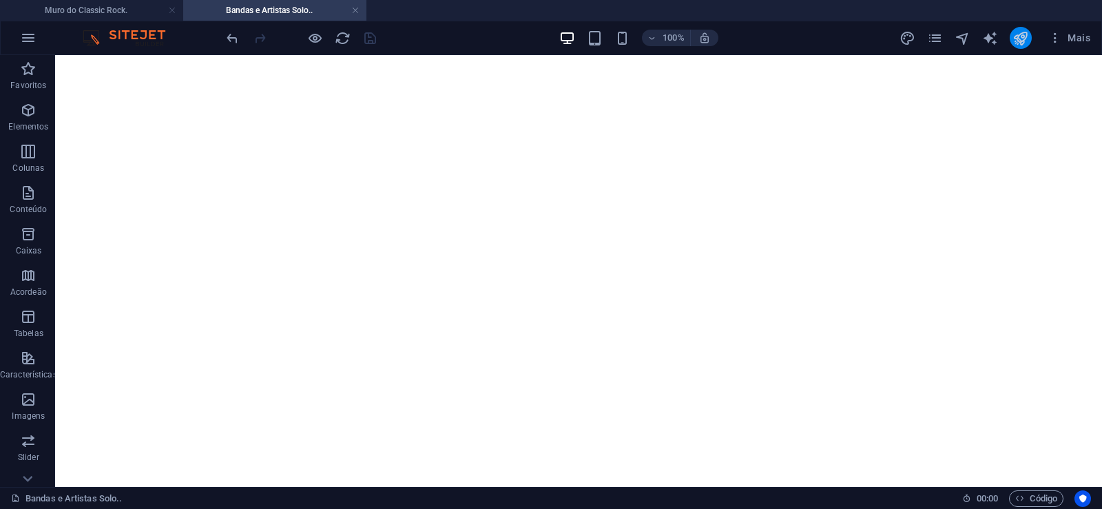
click at [1021, 39] on icon "publish" at bounding box center [1021, 38] width 16 height 16
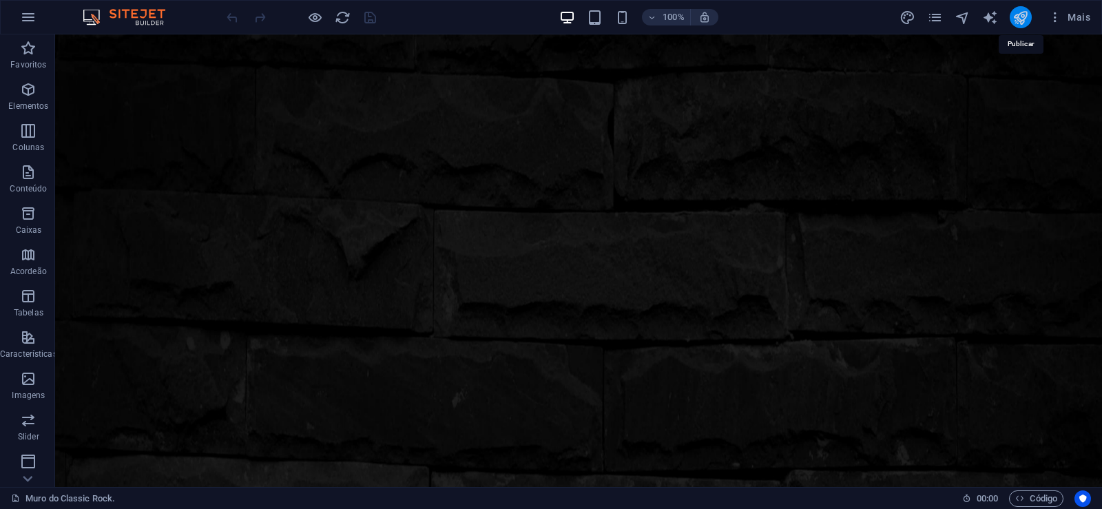
click at [1022, 18] on icon "publish" at bounding box center [1021, 18] width 16 height 16
click at [933, 14] on icon "pages" at bounding box center [935, 18] width 16 height 16
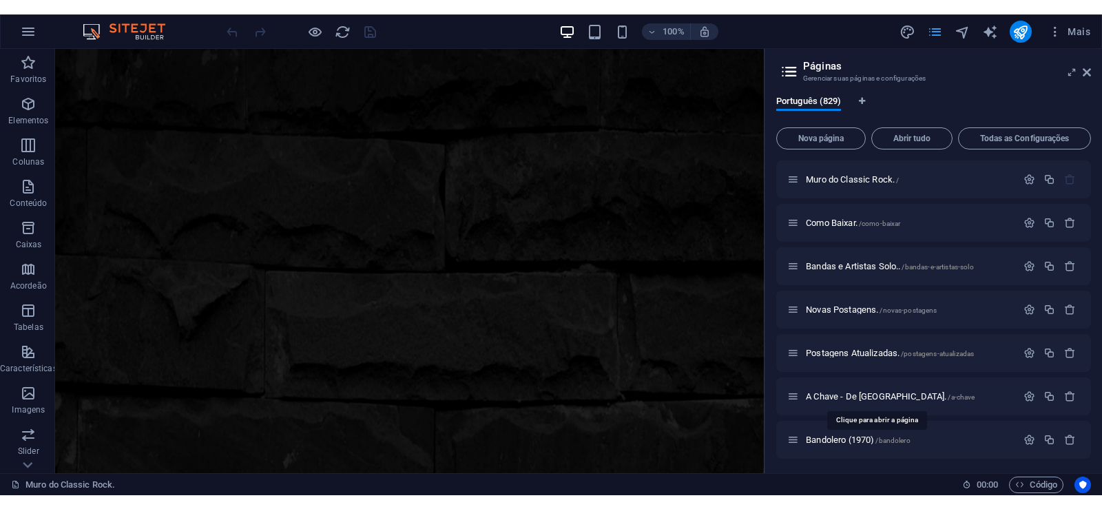
scroll to position [12110, 0]
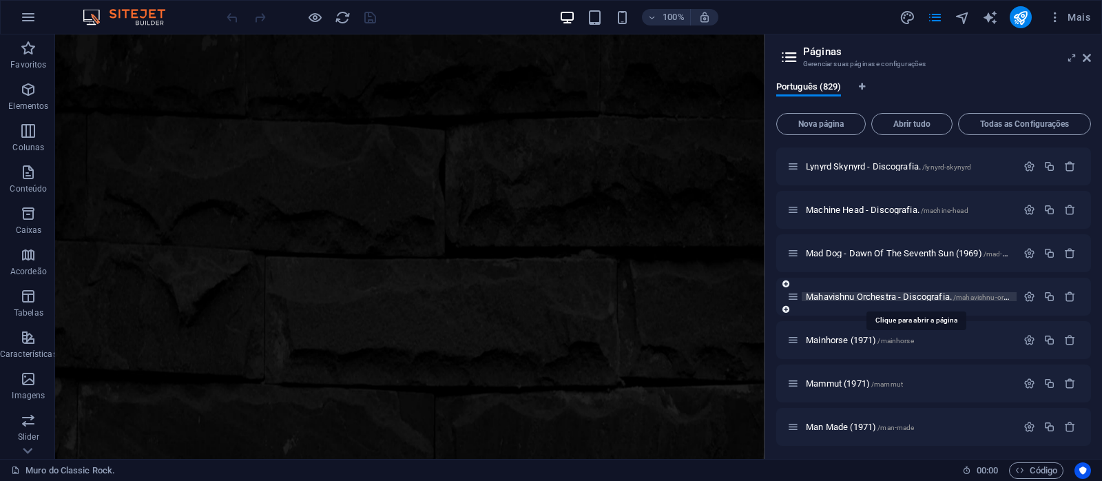
click at [854, 294] on span "Mahavishnu Orchestra - Discografia. /mahavishnu-orchestra" at bounding box center [916, 296] width 220 height 10
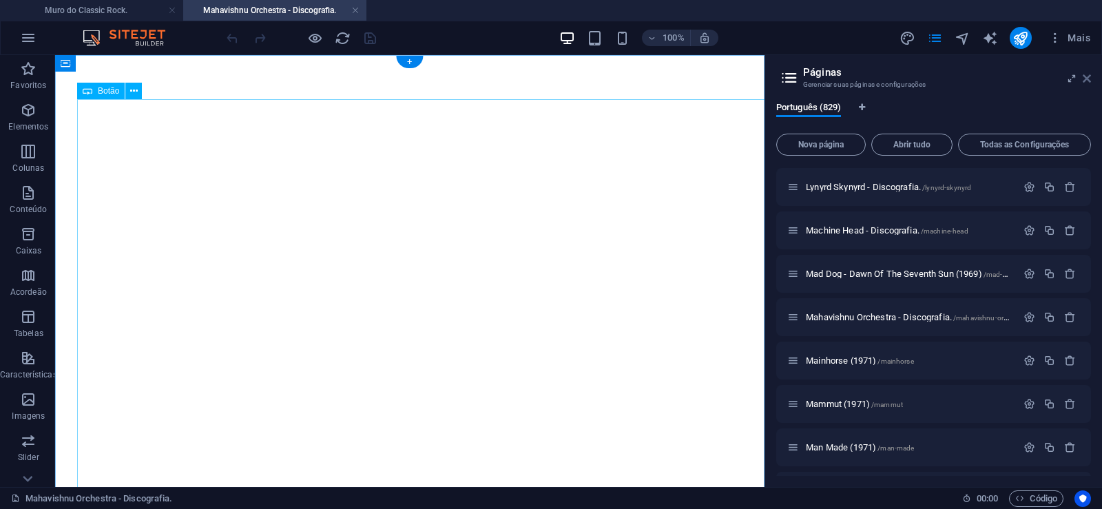
click at [1090, 79] on icon at bounding box center [1087, 78] width 8 height 11
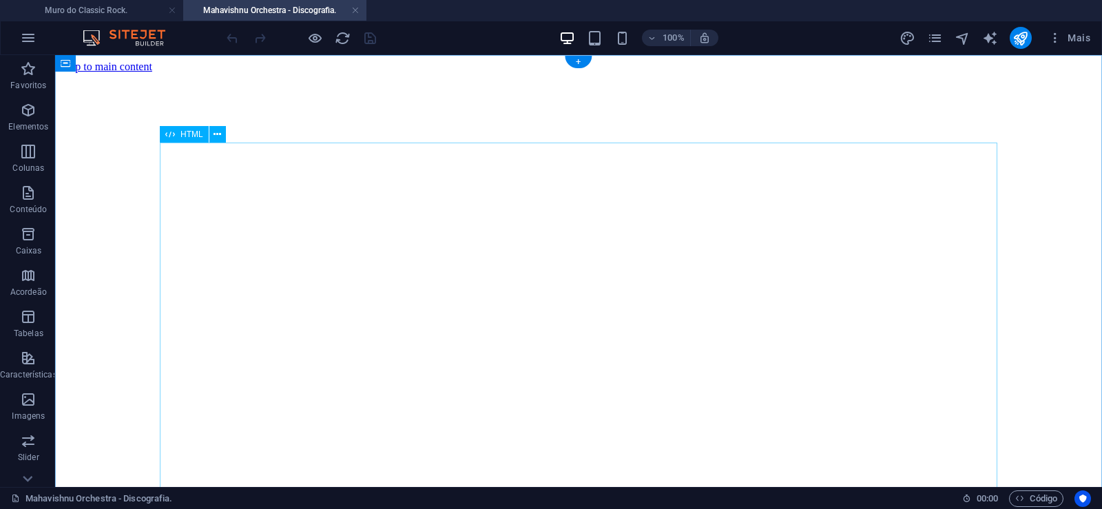
scroll to position [0, 0]
click div "Mahavishnu Orchestra foi uma banda norte-americana de Jazz Rock Fusion formada …"
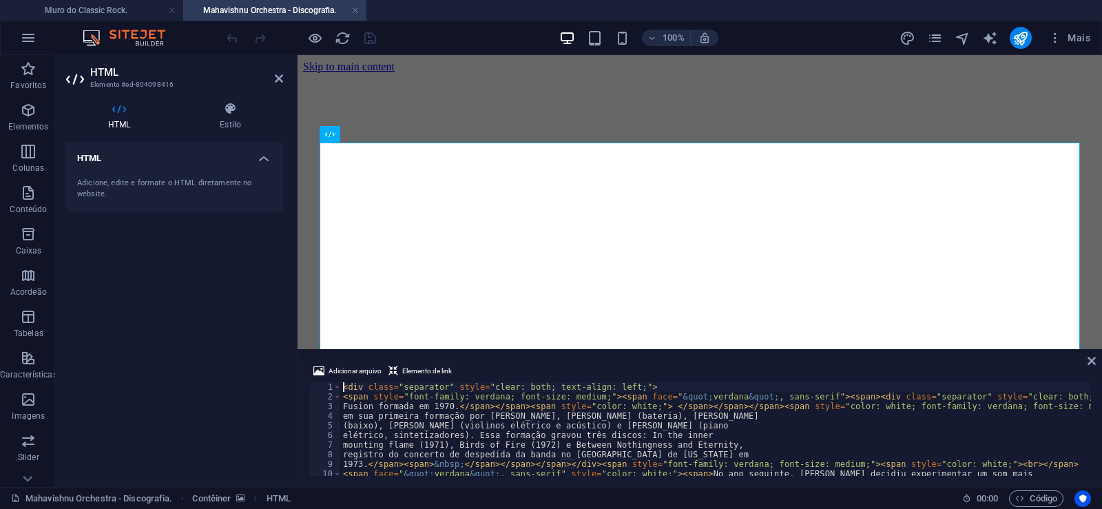
type textarea "mounting flame (1971), Birds of Fire (1972) e Between Nothingness and Eternity,"
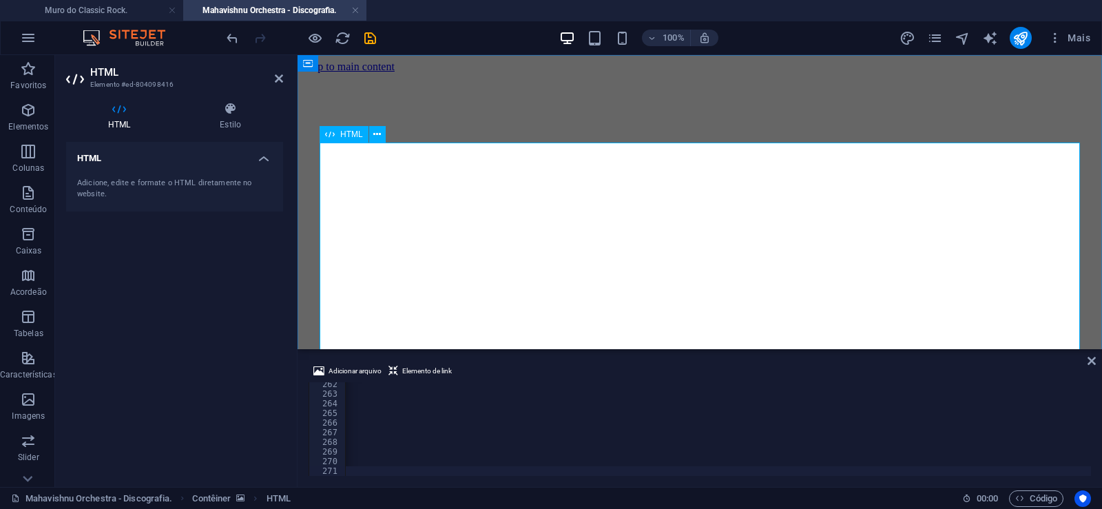
click div "Mahavishnu Orchestra foi uma banda norte-americana de Jazz Roc k Fusion formada…"
click at [369, 36] on icon "save" at bounding box center [370, 38] width 16 height 16
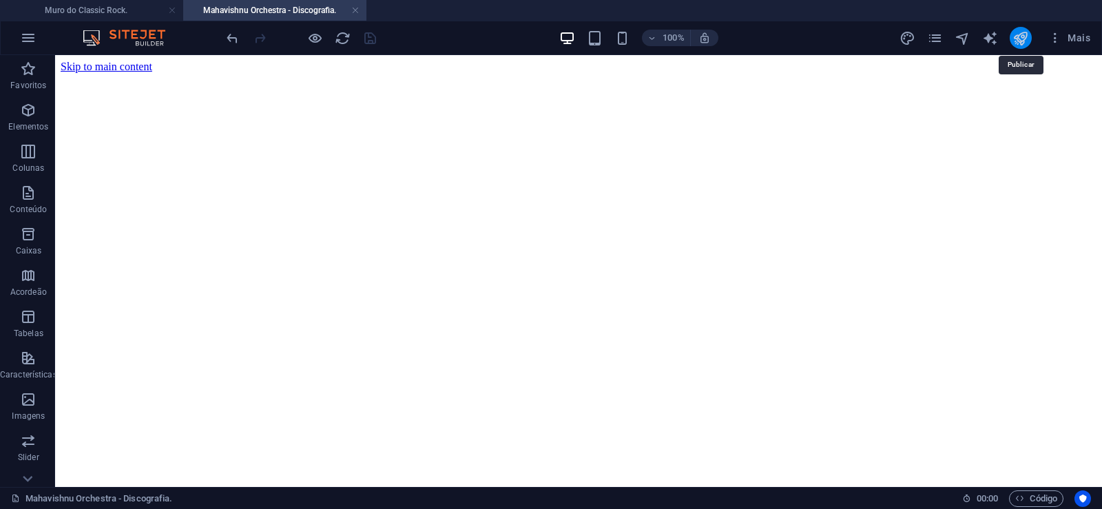
click at [1015, 37] on icon "publish" at bounding box center [1021, 38] width 16 height 16
